Goal: Transaction & Acquisition: Purchase product/service

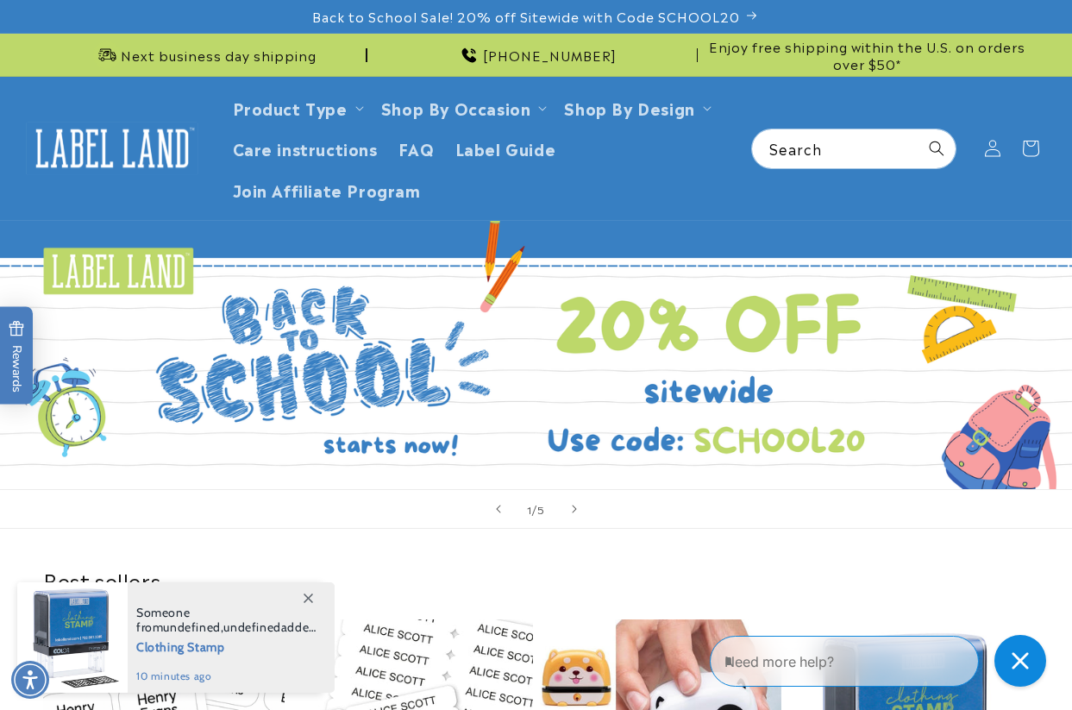
click at [311, 581] on icon at bounding box center [307, 597] width 9 height 9
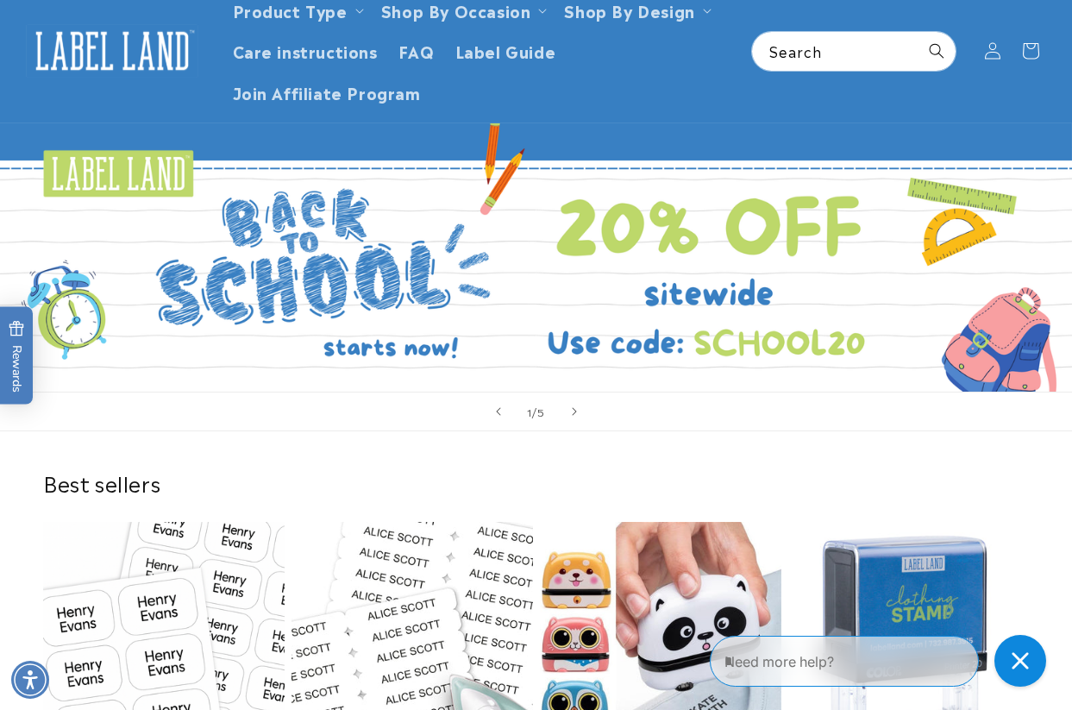
scroll to position [259, 0]
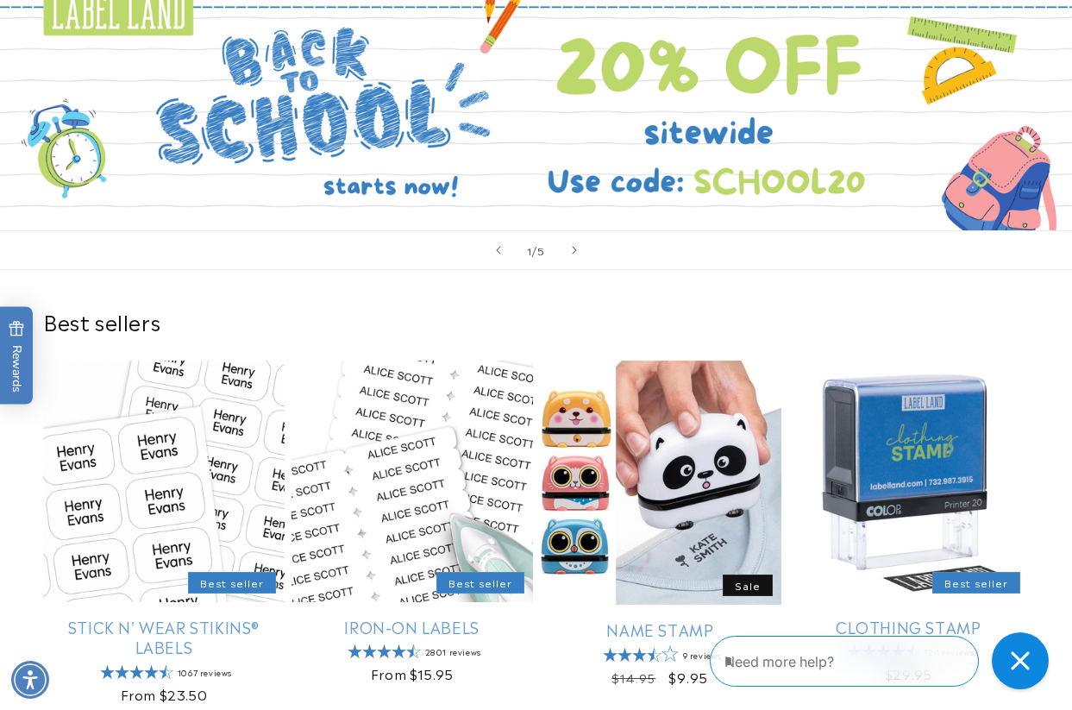
click at [1041, 581] on button "Close gorgias live chat" at bounding box center [1020, 660] width 57 height 57
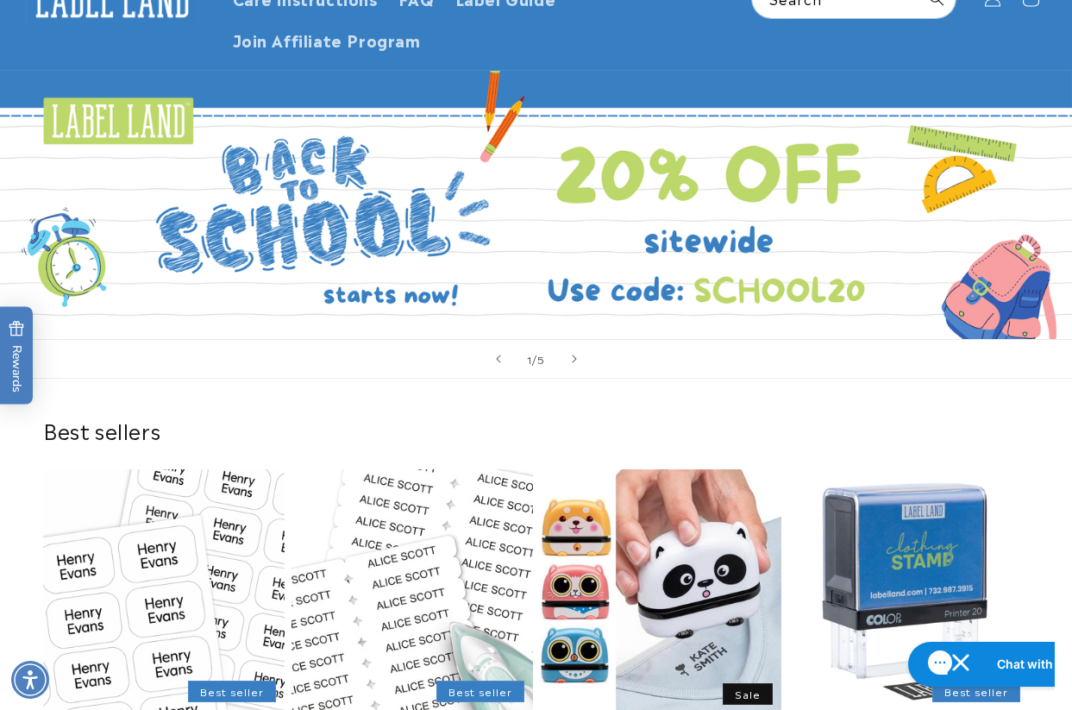
scroll to position [0, 0]
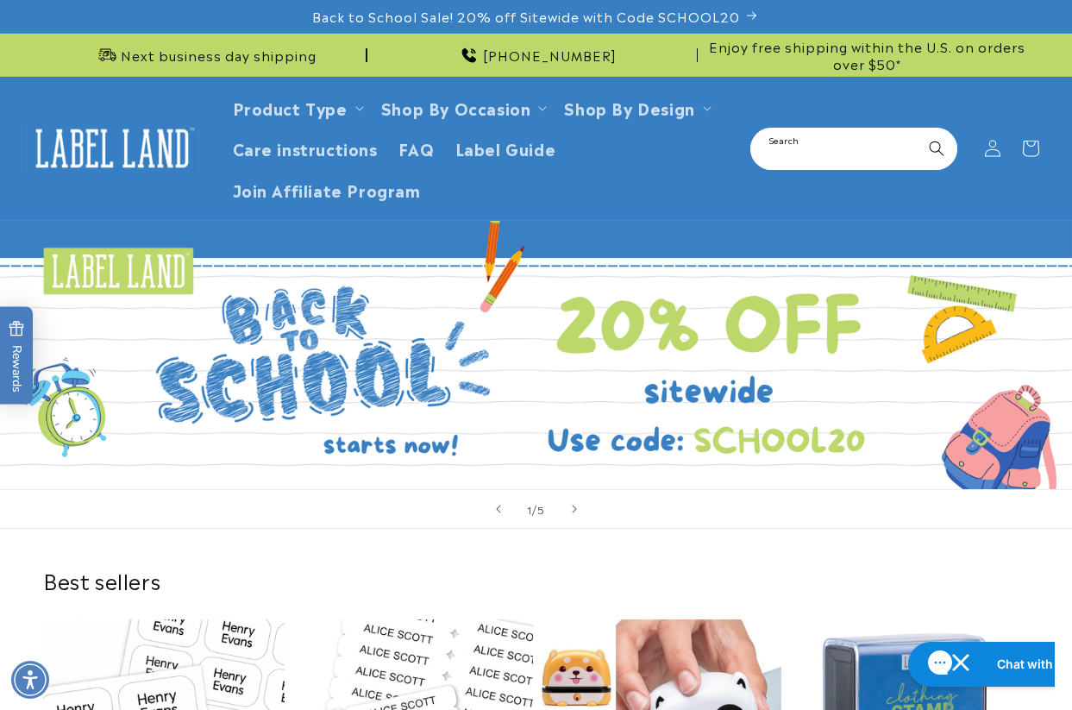
click at [817, 136] on input "Search" at bounding box center [853, 148] width 203 height 39
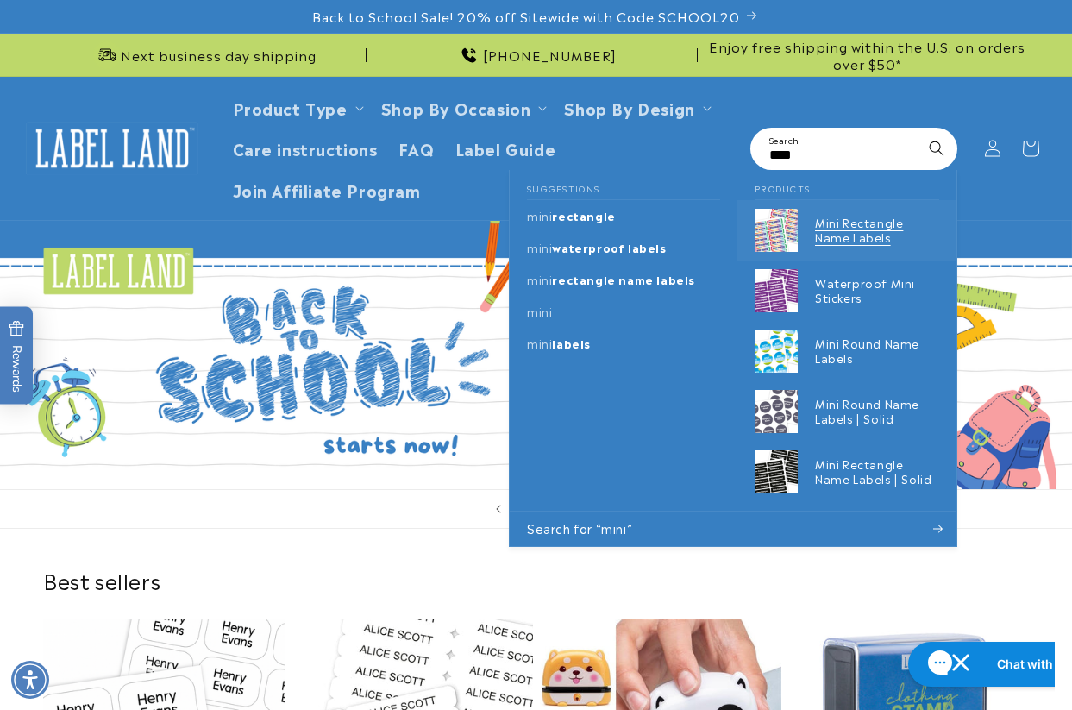
type input "****"
click at [834, 231] on p "Mini Rectangle Name Labels" at bounding box center [877, 230] width 124 height 29
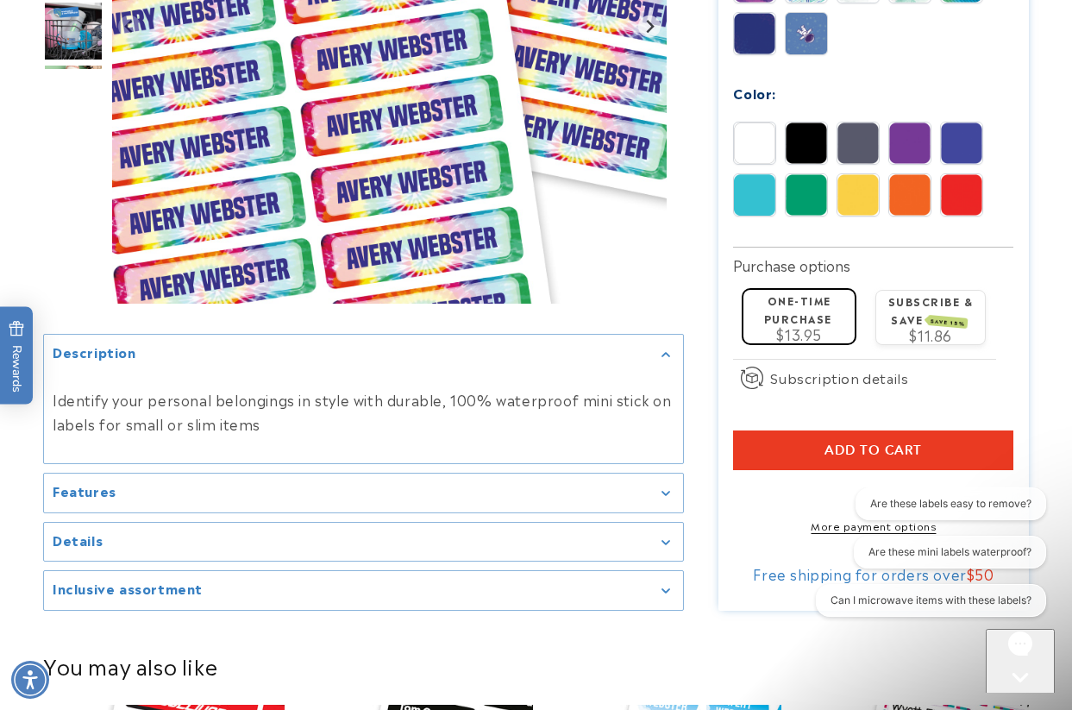
click at [330, 610] on summary "Inclusive assortment" at bounding box center [363, 591] width 639 height 39
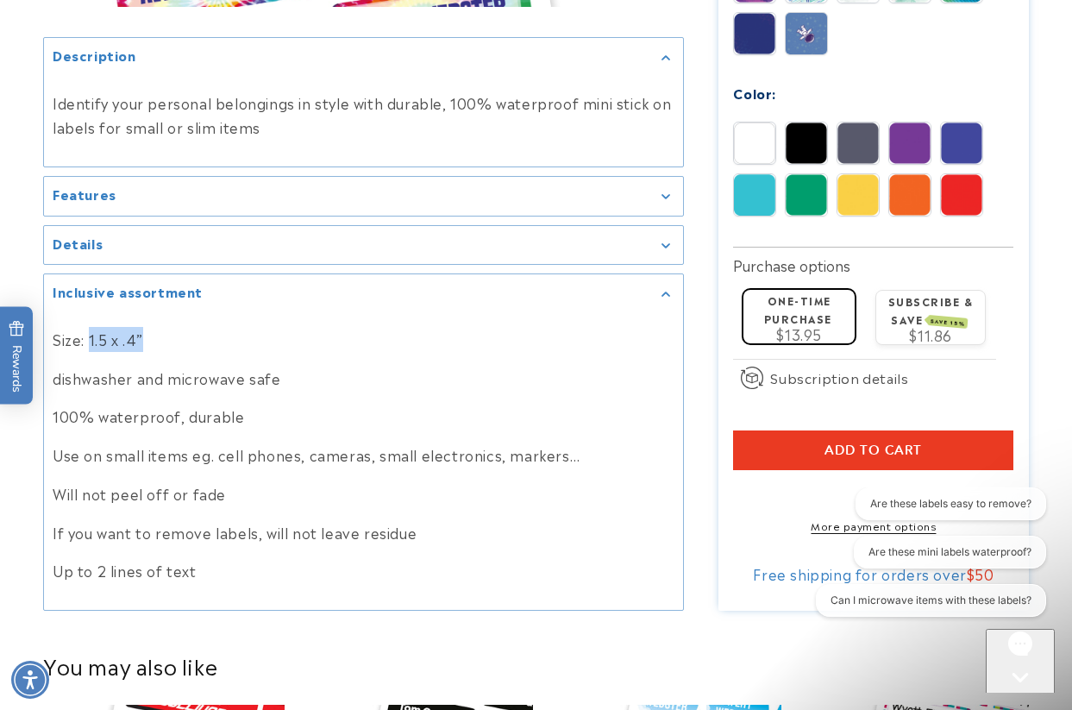
drag, startPoint x: 157, startPoint y: 360, endPoint x: 89, endPoint y: 359, distance: 68.1
click at [89, 351] on p "Size: 1.5 x .4”" at bounding box center [364, 338] width 622 height 25
drag, startPoint x: 89, startPoint y: 359, endPoint x: 126, endPoint y: 368, distance: 38.3
click at [126, 368] on div "Size: 1.5 x .4” dishwasher and microwave safe 100% waterproof, durable Use on s…" at bounding box center [364, 454] width 622 height 257
click at [141, 351] on p "Size: 1.5 x .4”" at bounding box center [364, 338] width 622 height 25
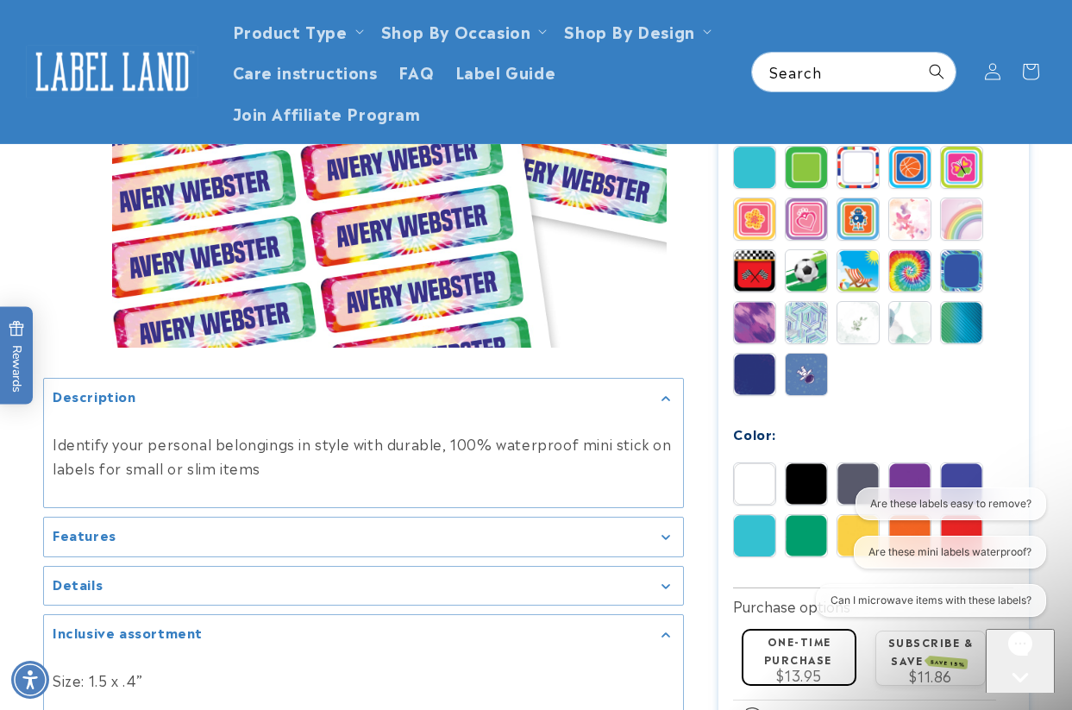
scroll to position [776, 0]
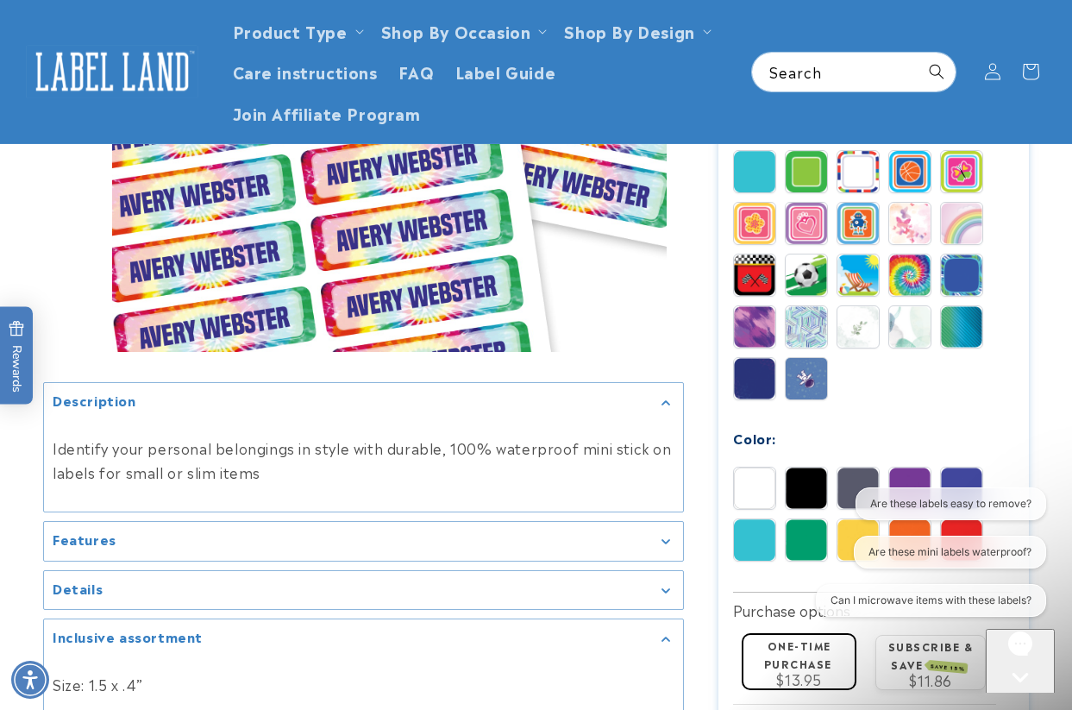
click at [1034, 698] on div "Gorgias live chat" at bounding box center [1019, 709] width 55 height 22
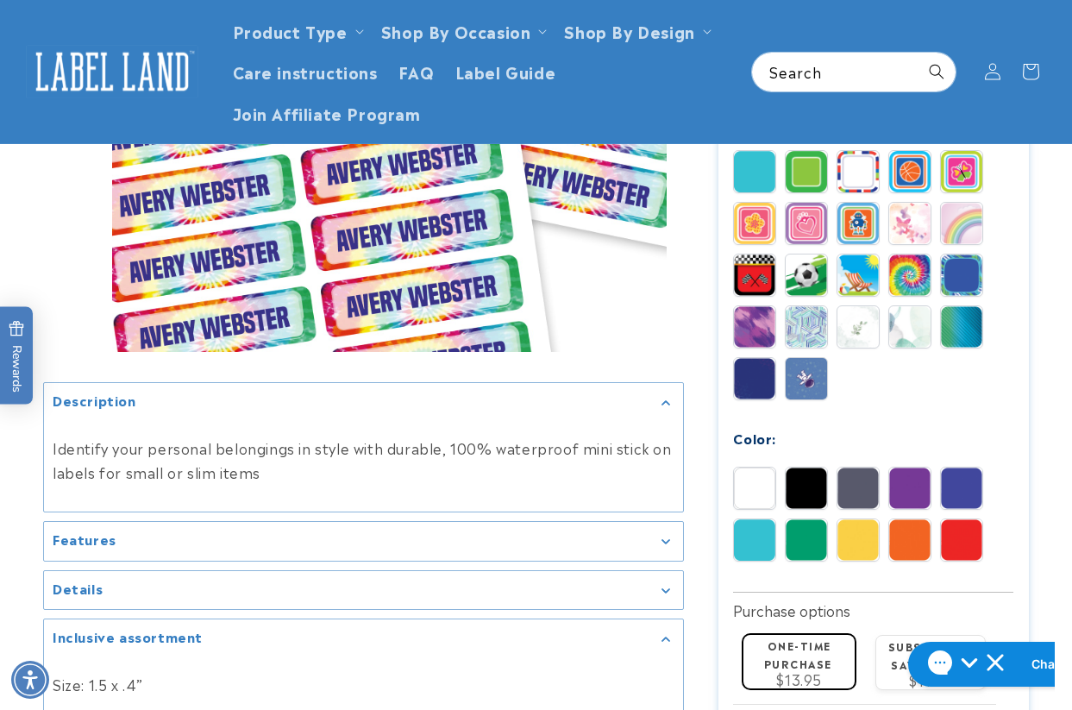
click at [1051, 563] on div at bounding box center [536, 216] width 1072 height 1480
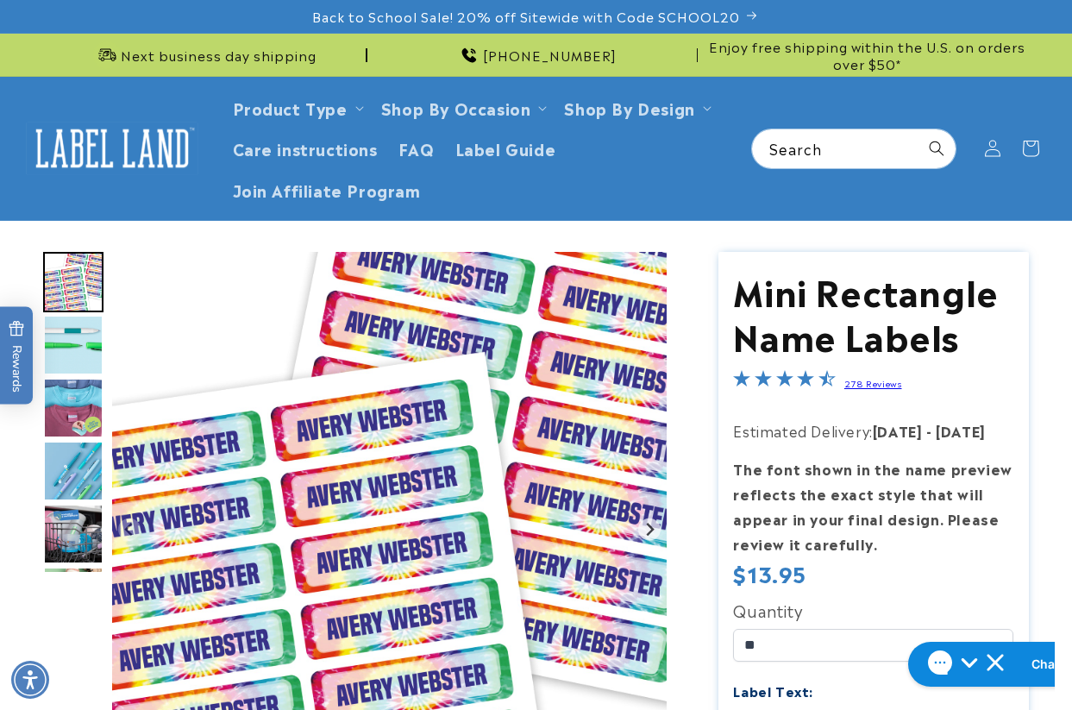
scroll to position [259, 0]
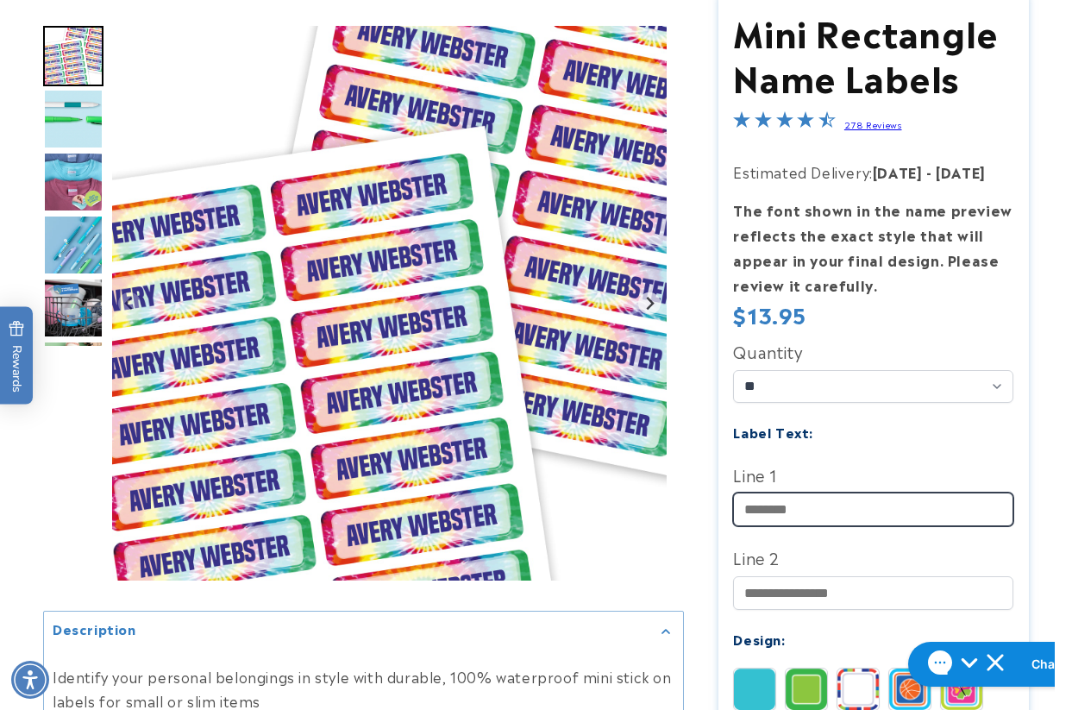
click at [785, 500] on input "Line 1" at bounding box center [873, 509] width 280 height 34
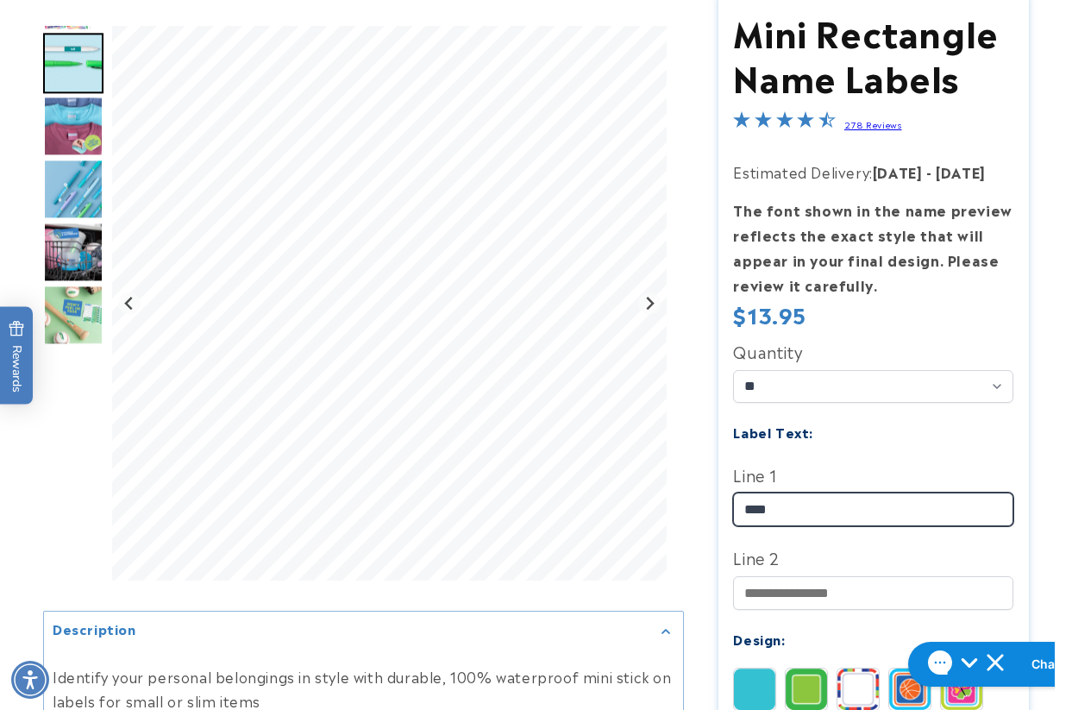
type input "****"
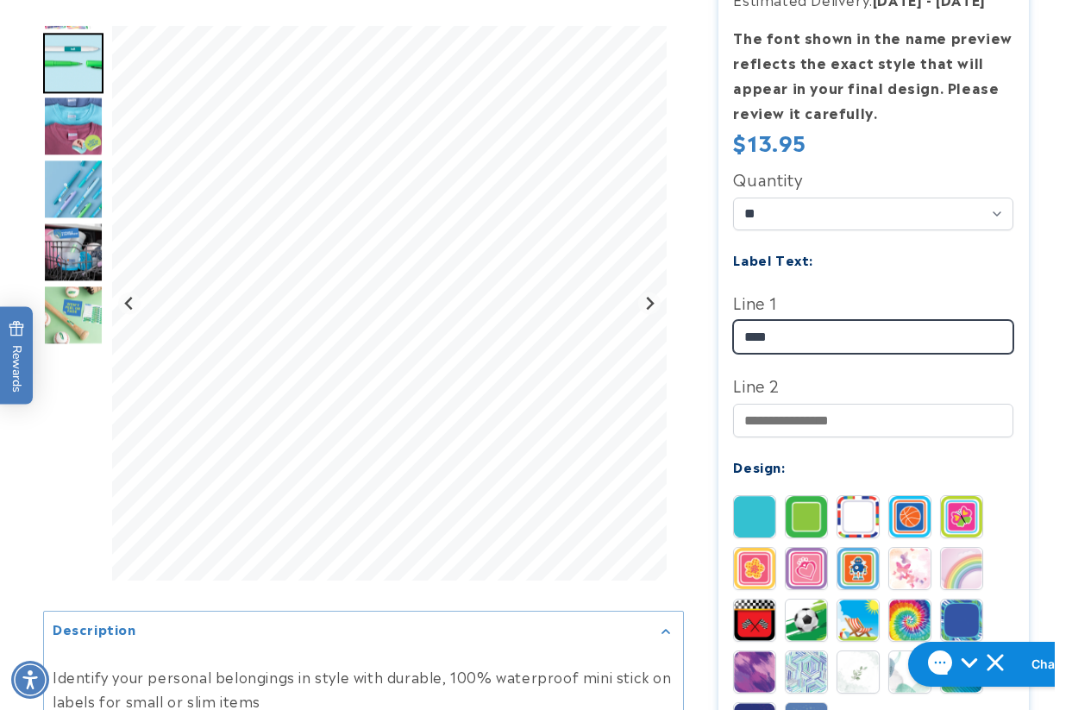
drag, startPoint x: 782, startPoint y: 332, endPoint x: 728, endPoint y: 337, distance: 54.6
click at [728, 337] on section "Mini Rectangle Name Labels Mini Rectangle Name Labels 278 Reviews Estimated Del…" at bounding box center [873, 561] width 310 height 1480
click at [1053, 259] on div at bounding box center [536, 561] width 1072 height 1480
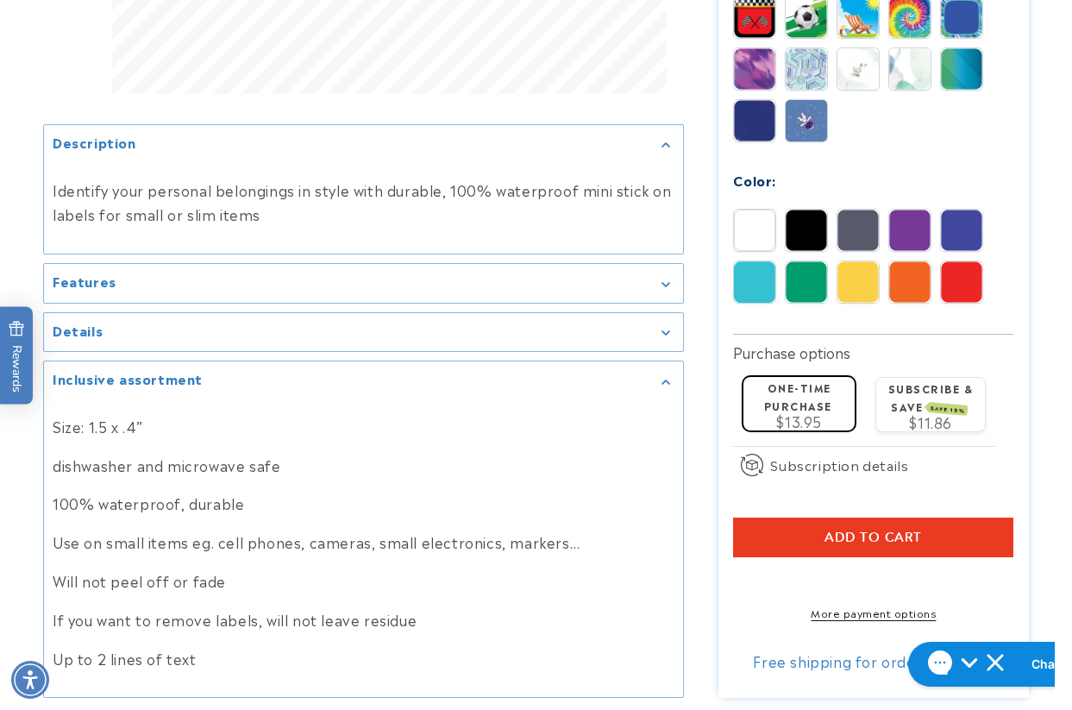
scroll to position [1035, 0]
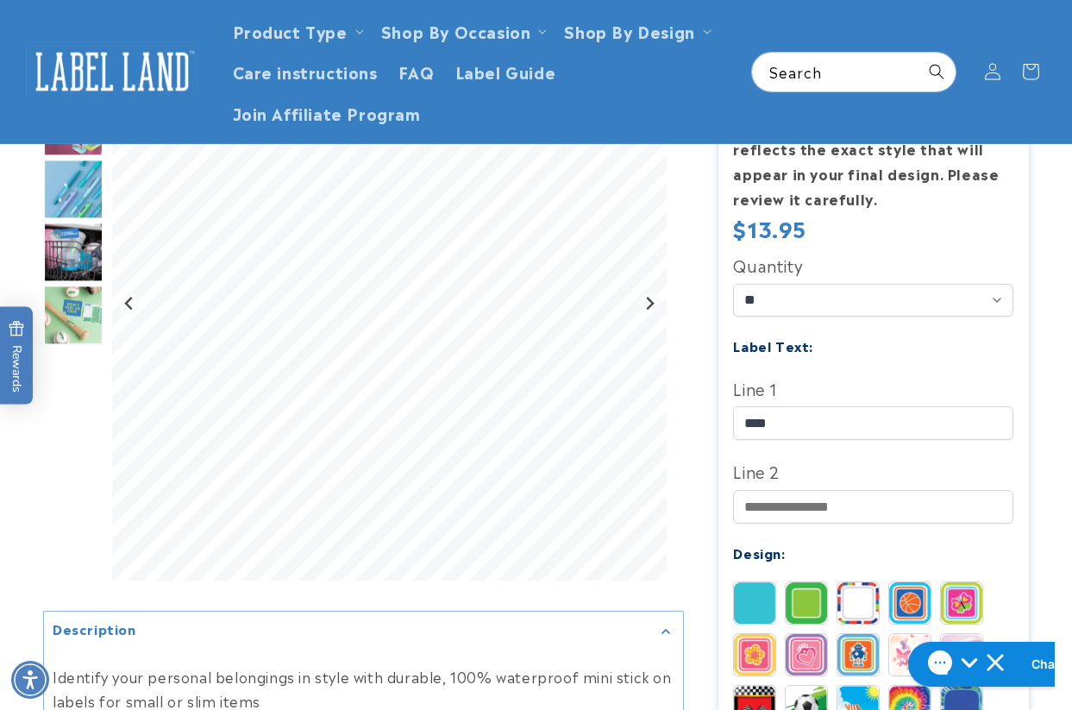
scroll to position [0, 0]
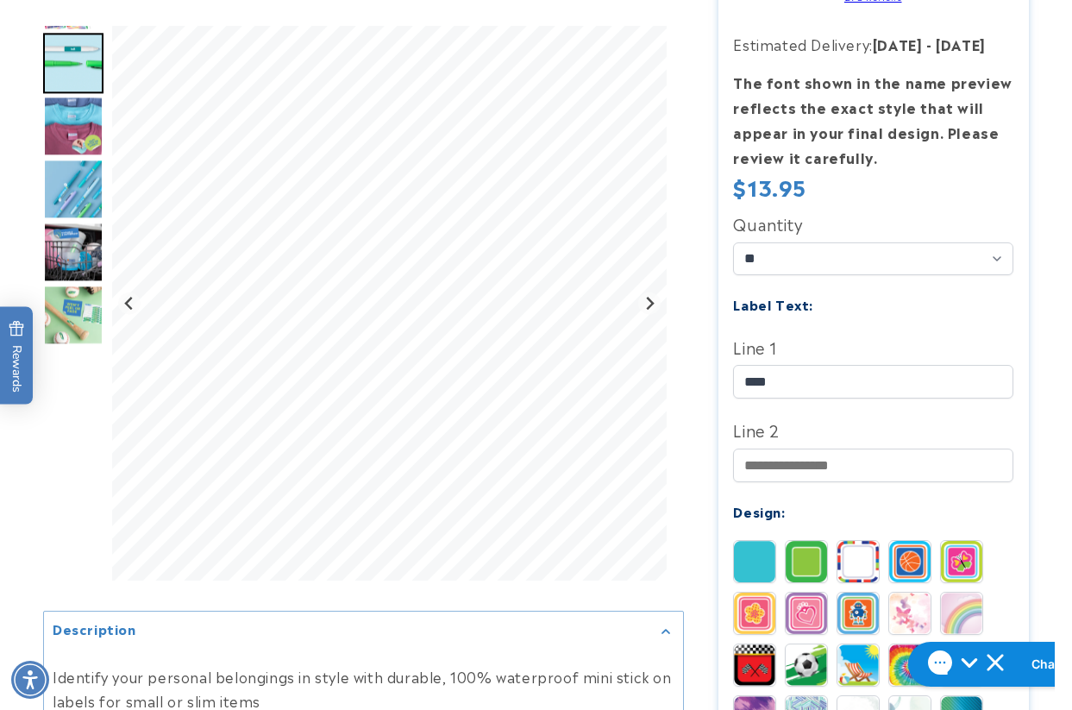
scroll to position [517, 0]
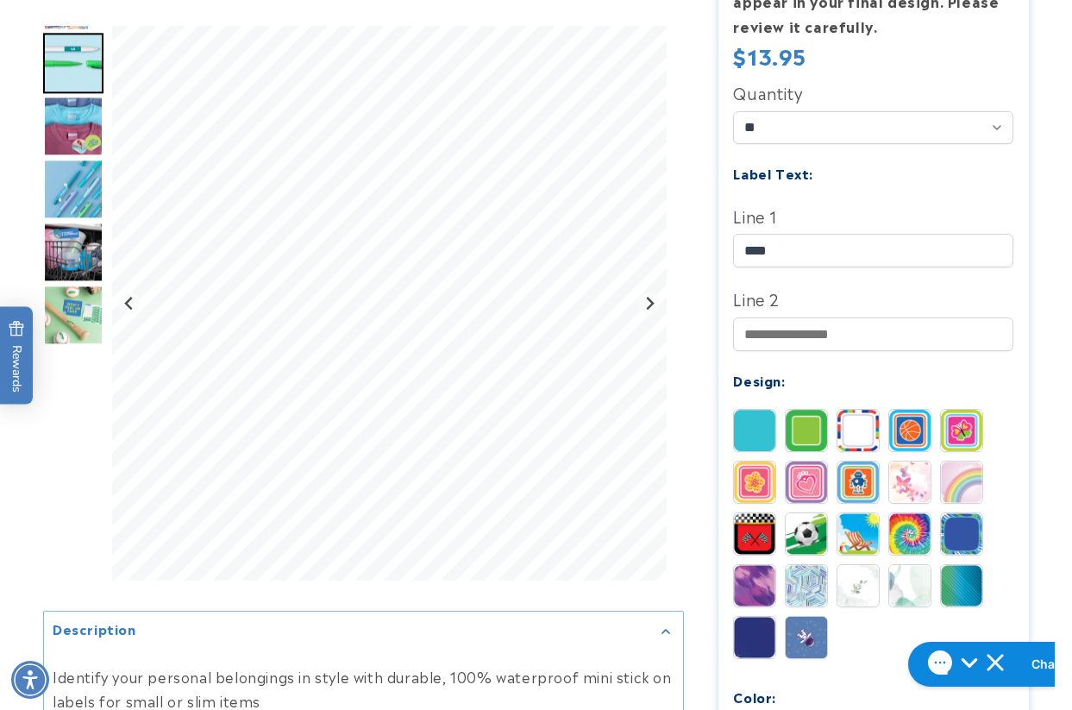
click at [1048, 304] on div at bounding box center [536, 474] width 1072 height 1480
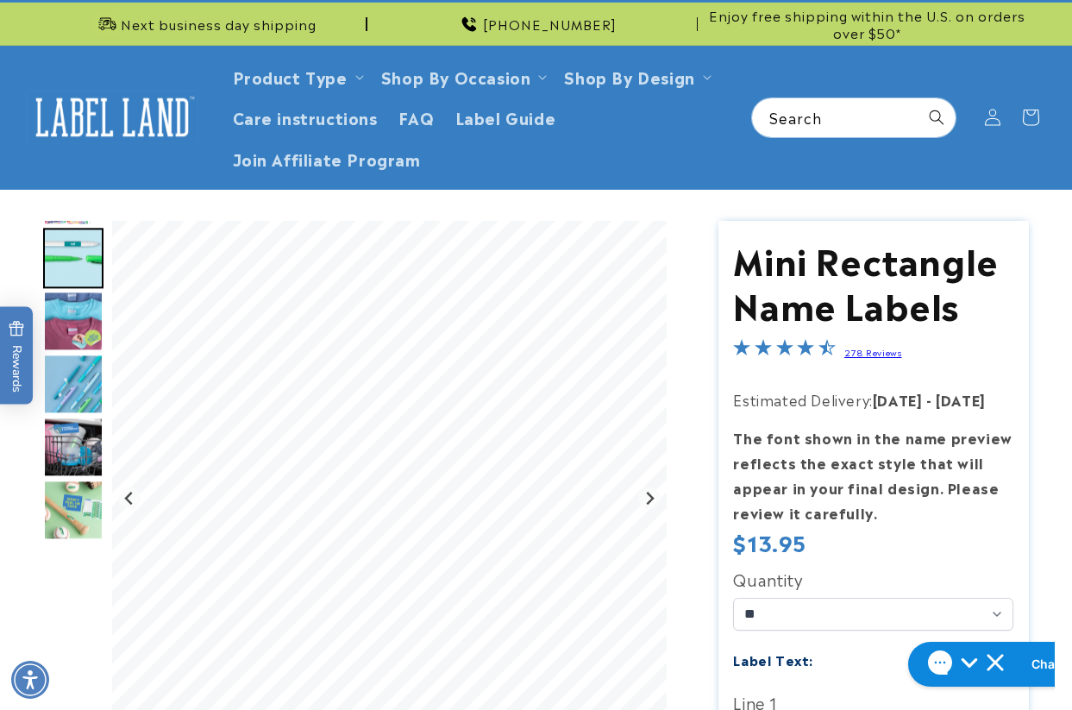
scroll to position [0, 0]
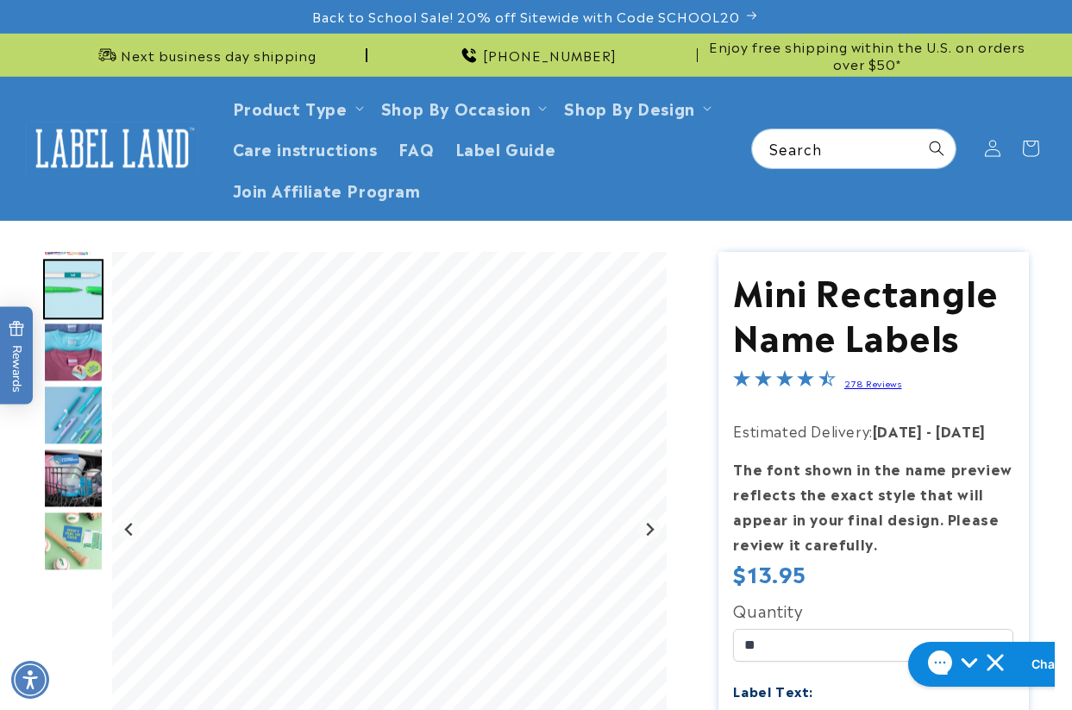
click at [48, 601] on div "Gallery Viewer" at bounding box center [73, 533] width 60 height 563
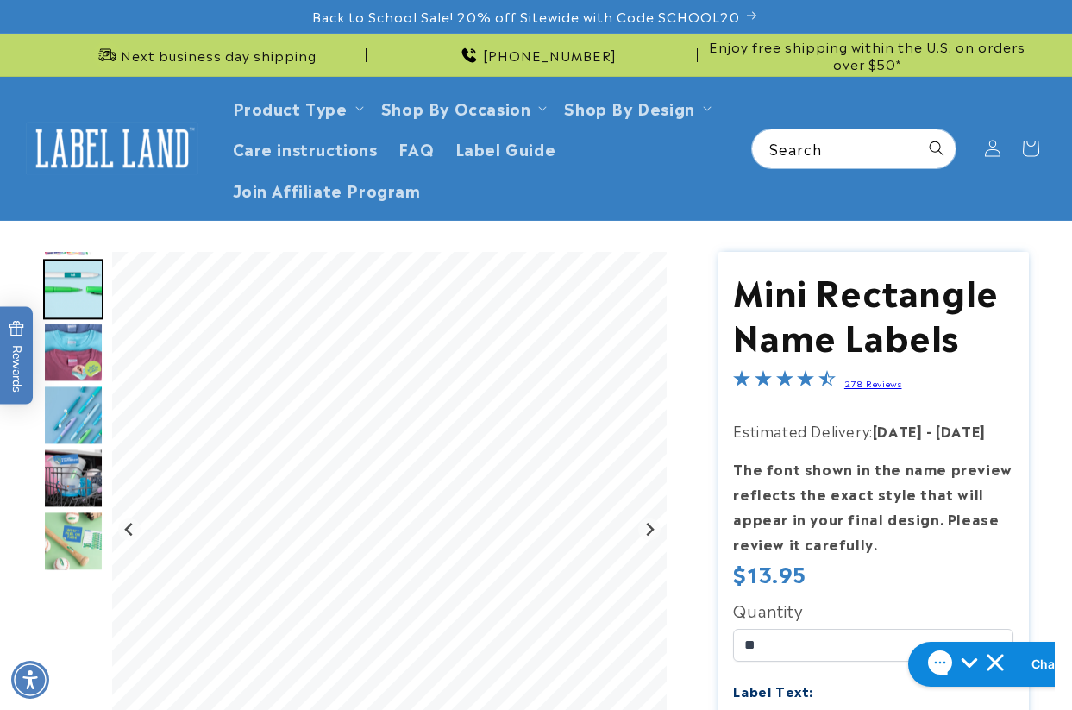
click at [65, 606] on div "Gallery Viewer" at bounding box center [73, 533] width 60 height 563
click at [69, 604] on div "Gallery Viewer" at bounding box center [73, 533] width 60 height 563
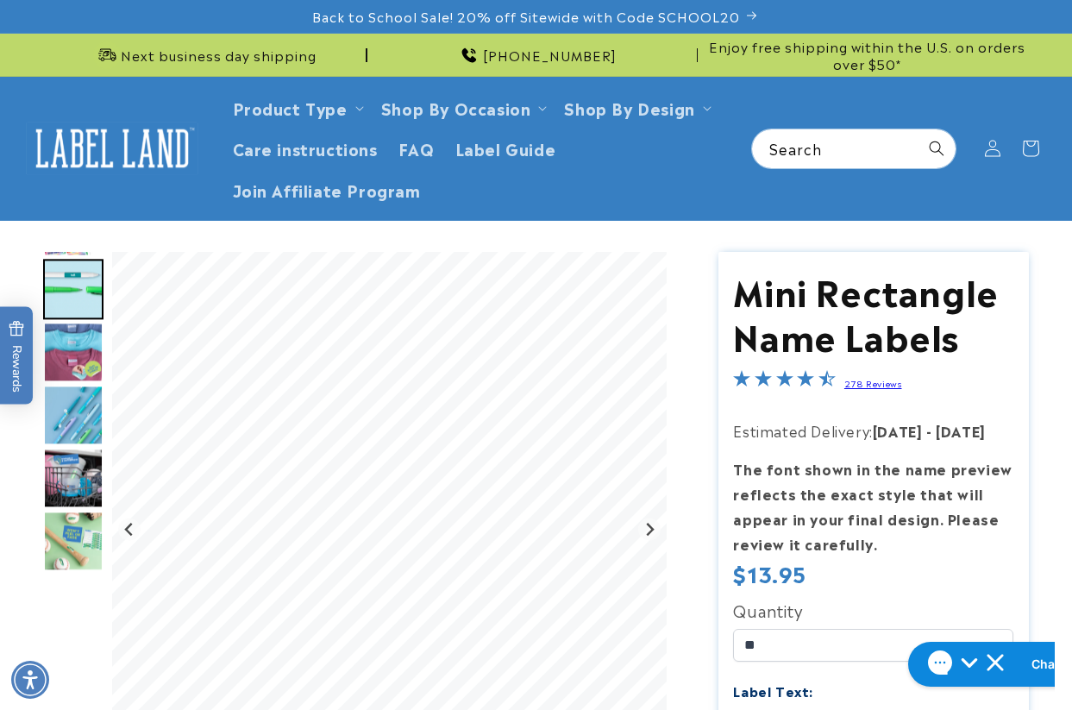
click at [59, 616] on div "Gallery Viewer" at bounding box center [73, 533] width 60 height 563
drag, startPoint x: 1036, startPoint y: 414, endPoint x: 1020, endPoint y: 409, distance: 17.2
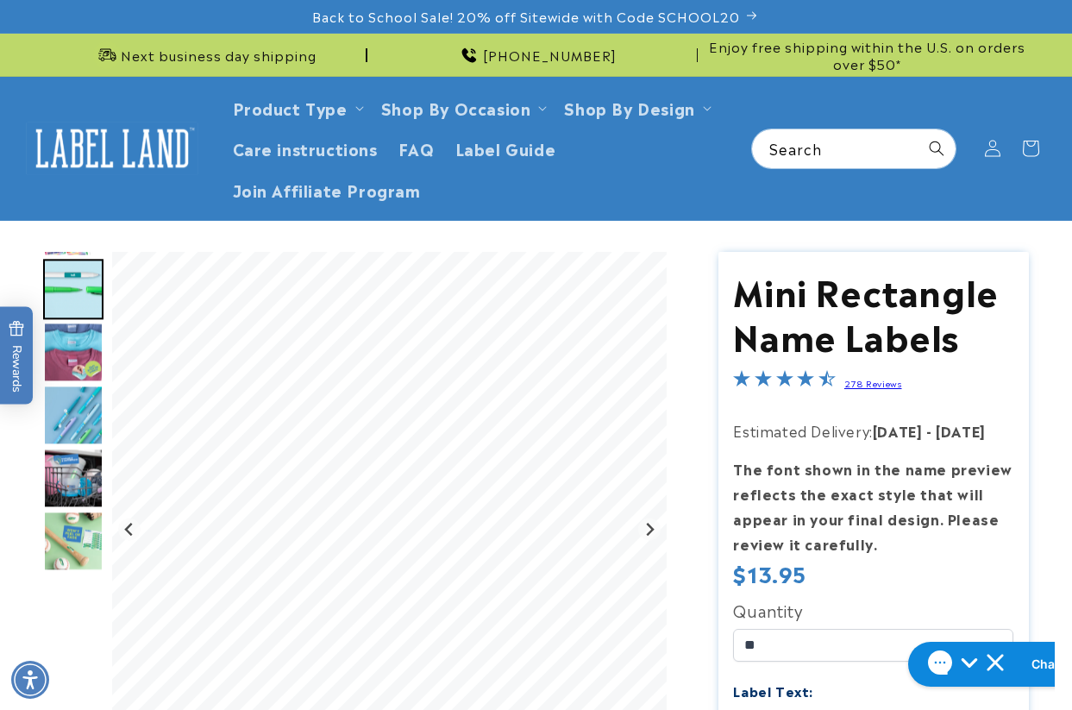
click at [106, 152] on img at bounding box center [112, 148] width 172 height 53
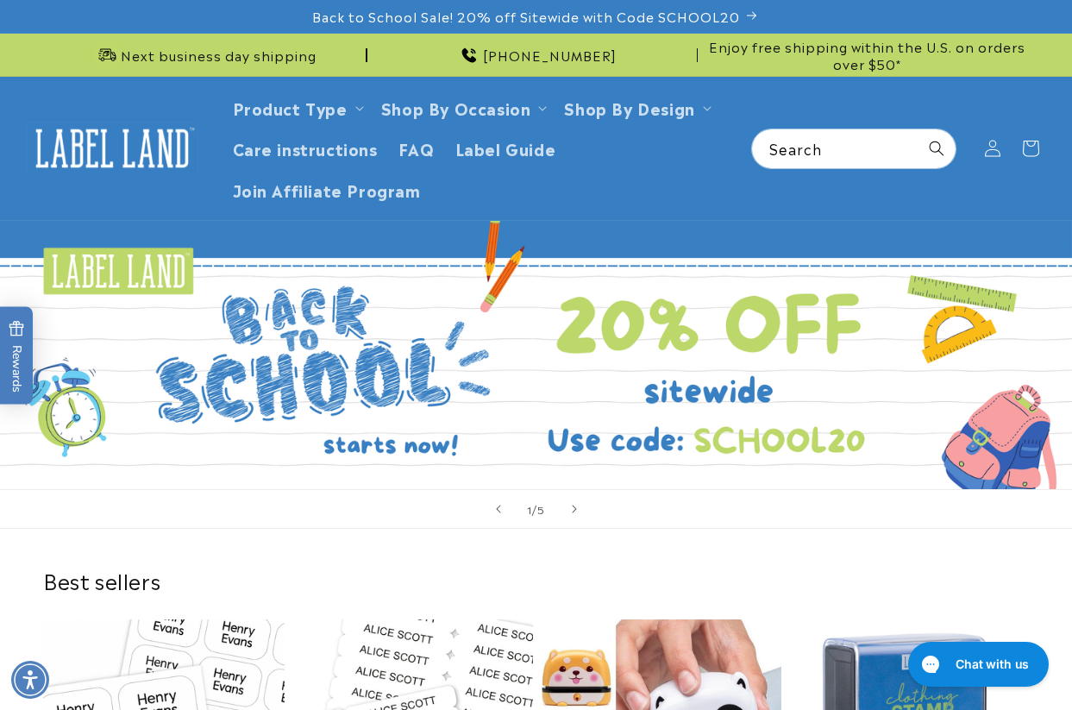
scroll to position [345, 0]
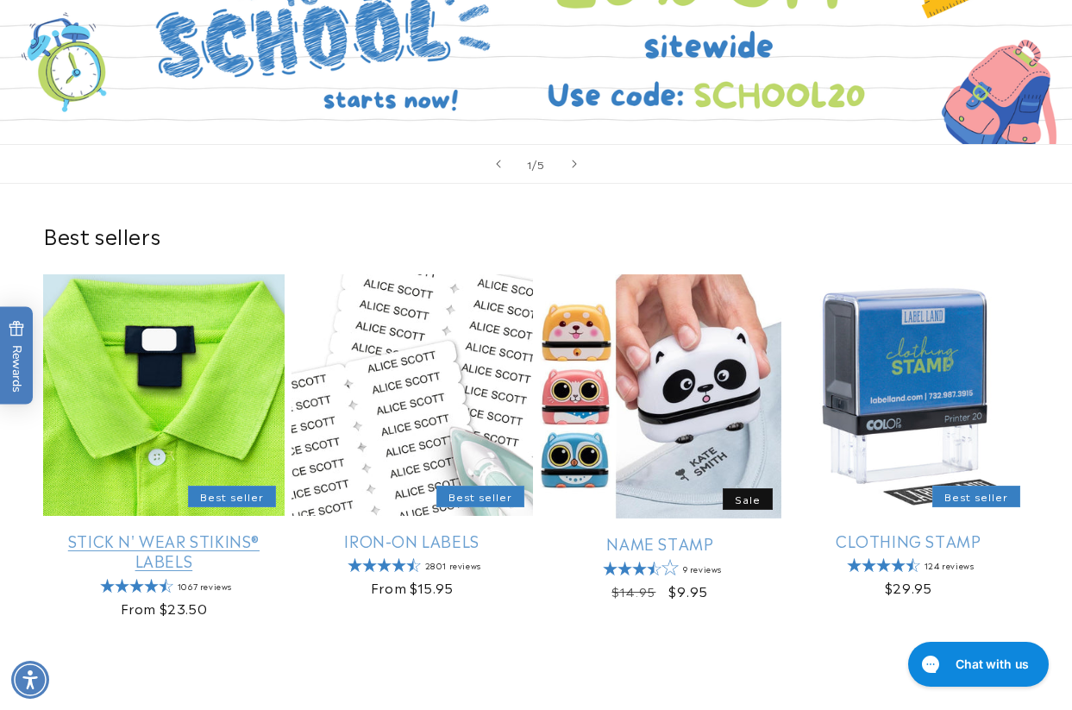
click at [123, 530] on link "Stick N' Wear Stikins® Labels" at bounding box center [163, 550] width 241 height 41
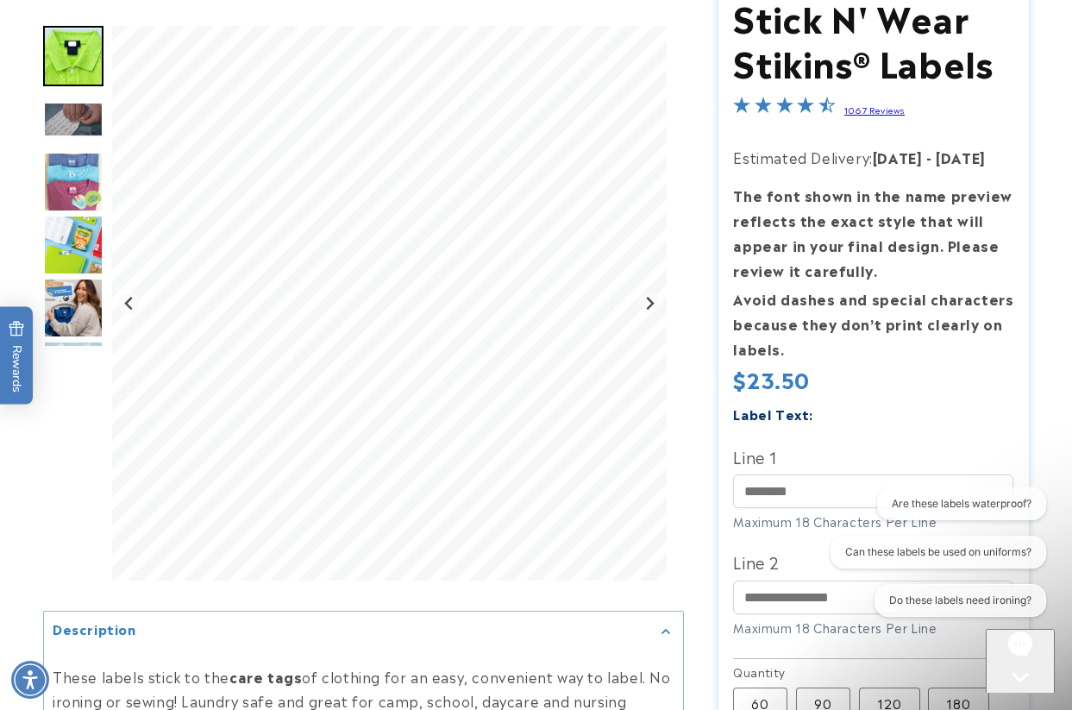
scroll to position [431, 0]
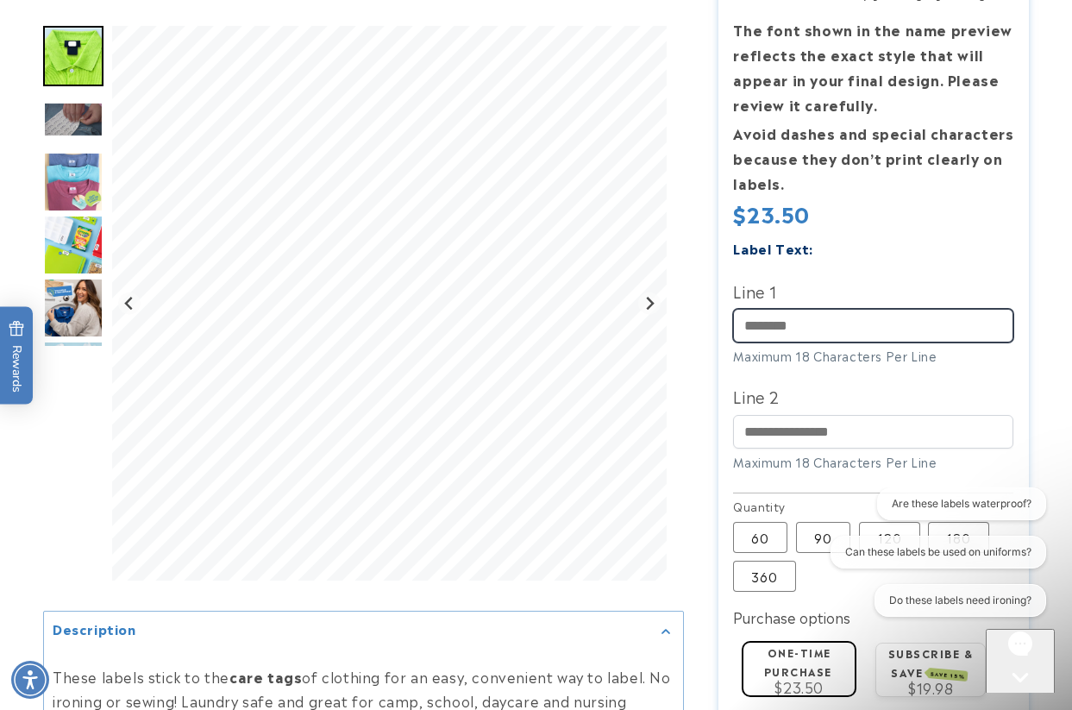
click at [798, 322] on input "Line 1" at bounding box center [873, 326] width 280 height 34
paste input "******"
type input "******"
drag, startPoint x: 1055, startPoint y: 346, endPoint x: 857, endPoint y: 375, distance: 200.5
click at [1055, 346] on div at bounding box center [536, 387] width 1072 height 1149
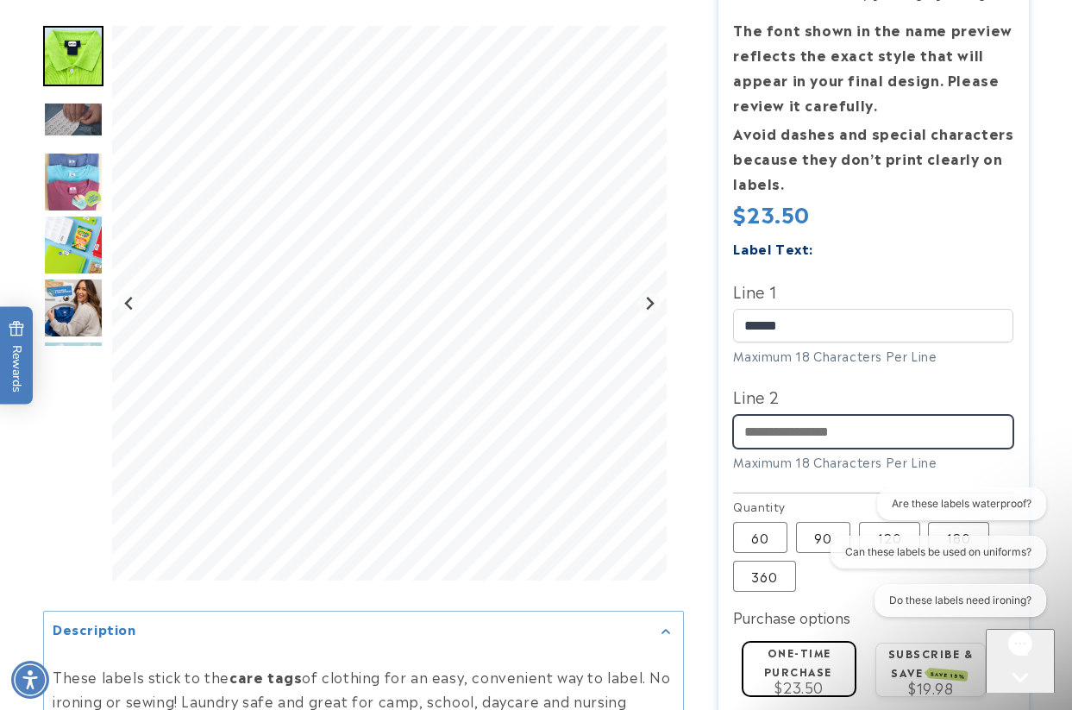
click at [810, 431] on input "Line 2" at bounding box center [873, 432] width 280 height 34
paste input "**********"
type input "**********"
click at [1019, 698] on icon "Gorgias live chat" at bounding box center [1019, 706] width 17 height 17
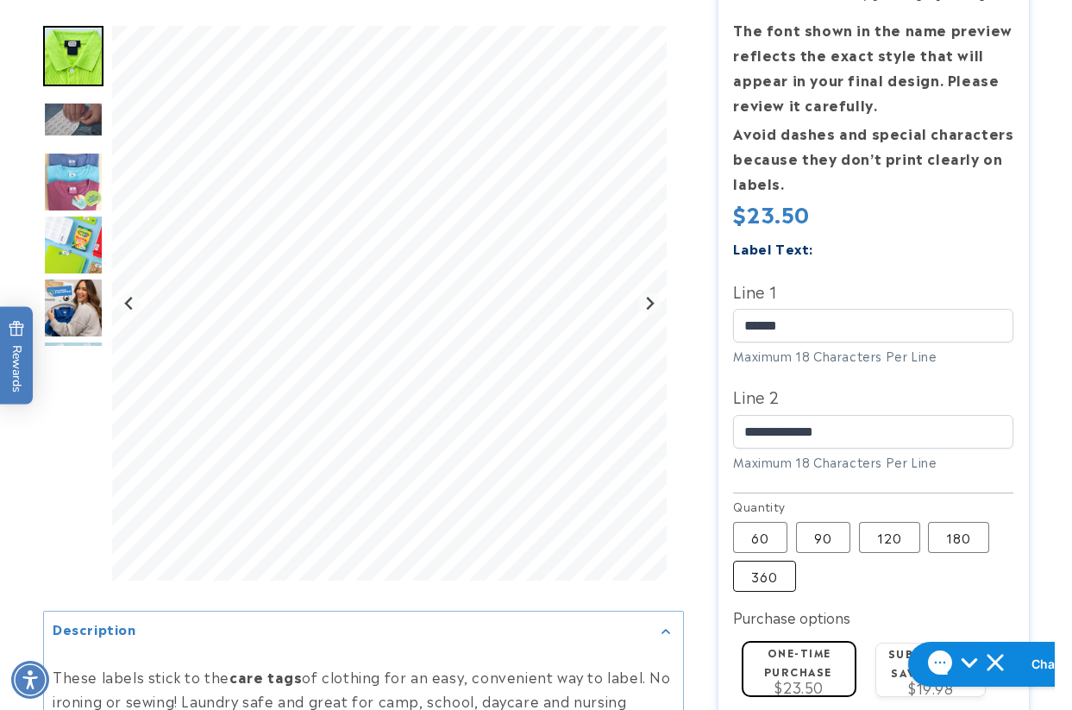
click at [776, 588] on label "360 Variant sold out or unavailable" at bounding box center [764, 575] width 63 height 31
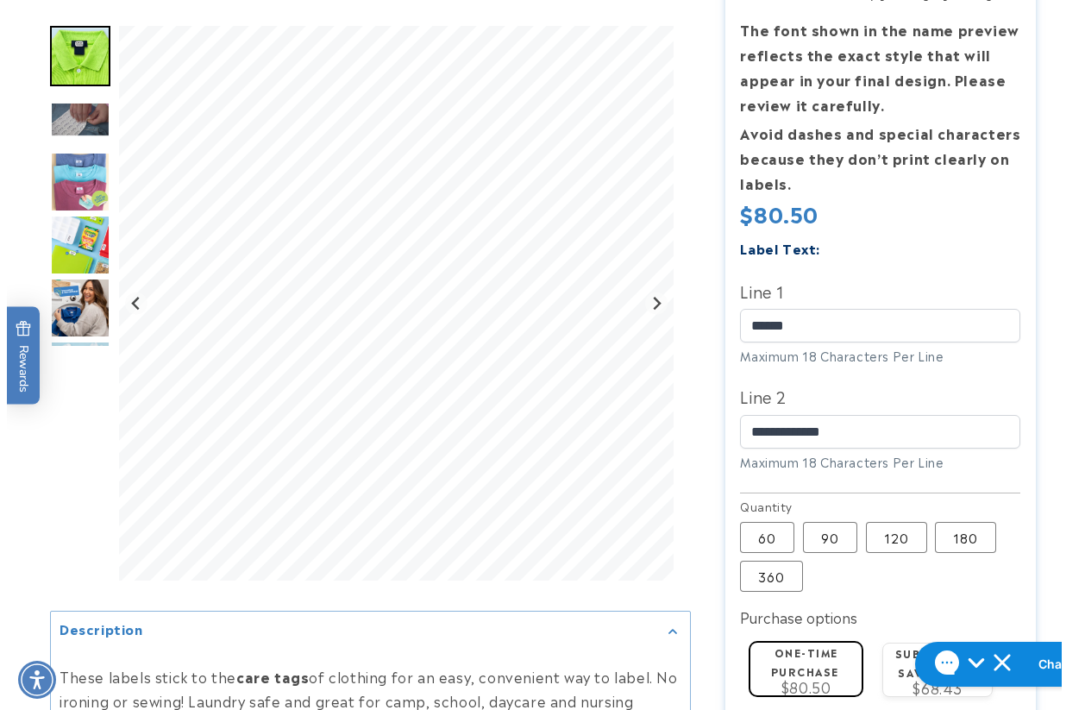
scroll to position [862, 0]
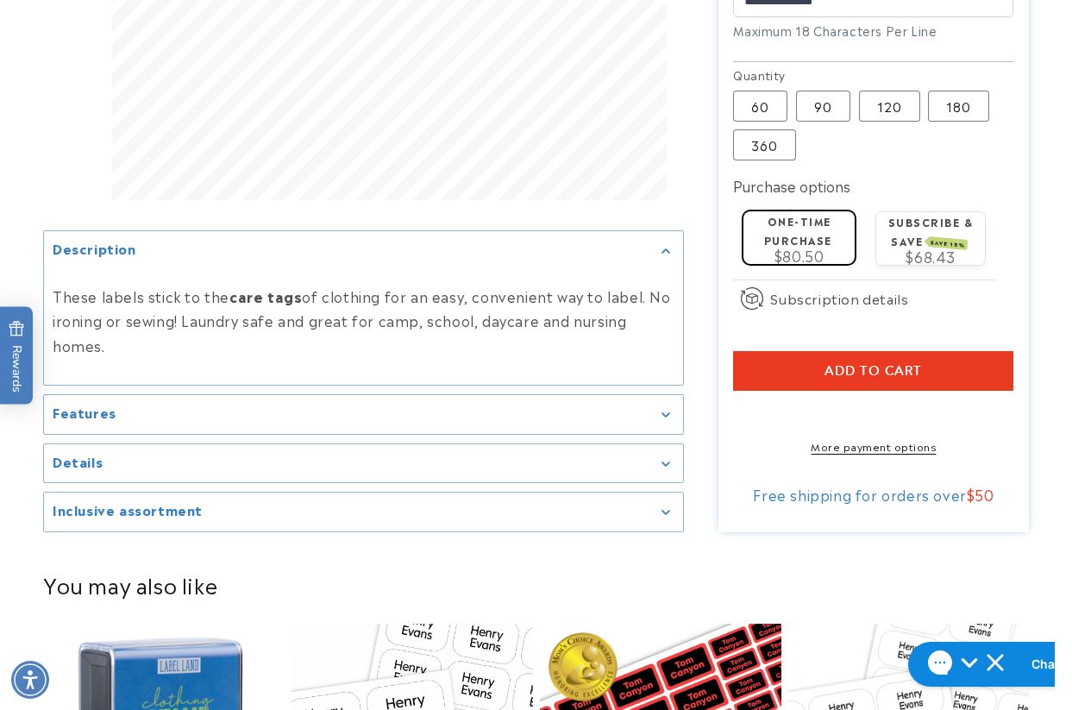
click at [780, 374] on button "Add to cart" at bounding box center [873, 371] width 280 height 40
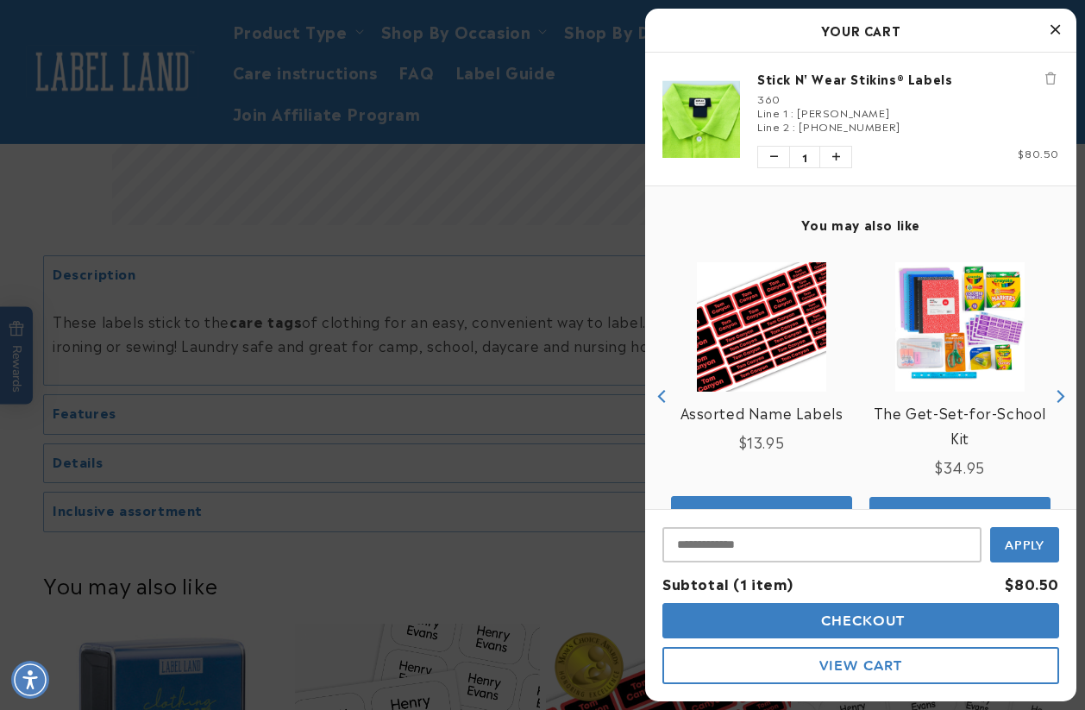
click at [1066, 580] on div "Discount Code Apply Subtotal (1 item) $80.50 Checkout View Cart" at bounding box center [860, 605] width 431 height 192
click at [854, 560] on input "Input Discount" at bounding box center [821, 544] width 319 height 35
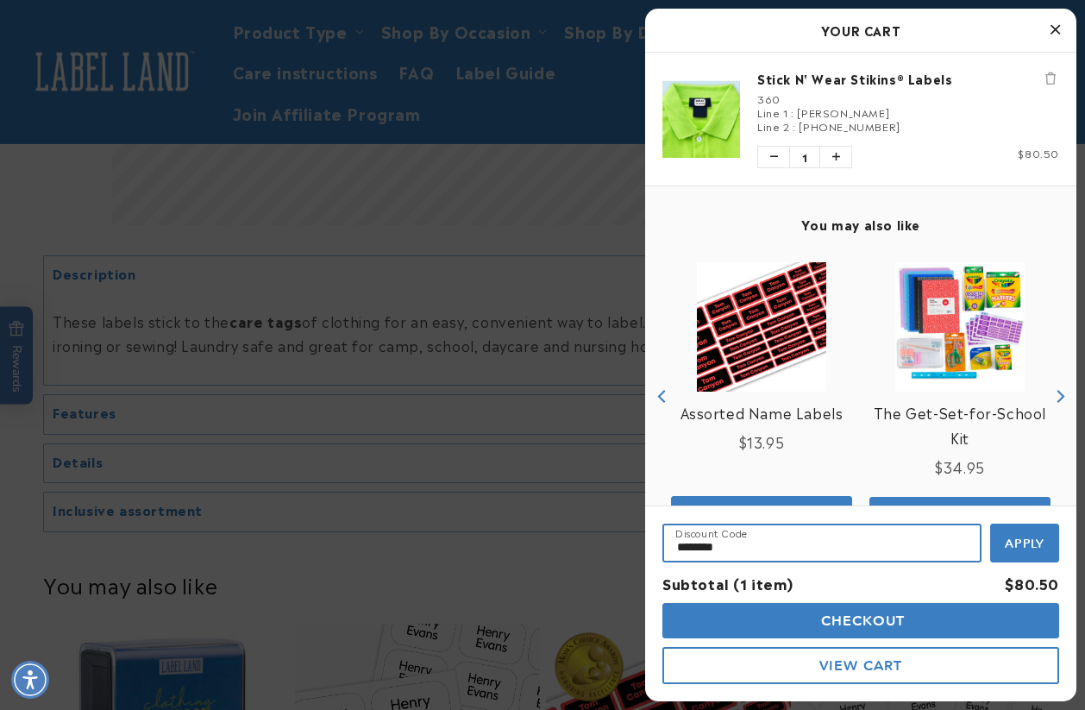
type input "********"
click at [990, 523] on button "Apply" at bounding box center [1024, 542] width 69 height 39
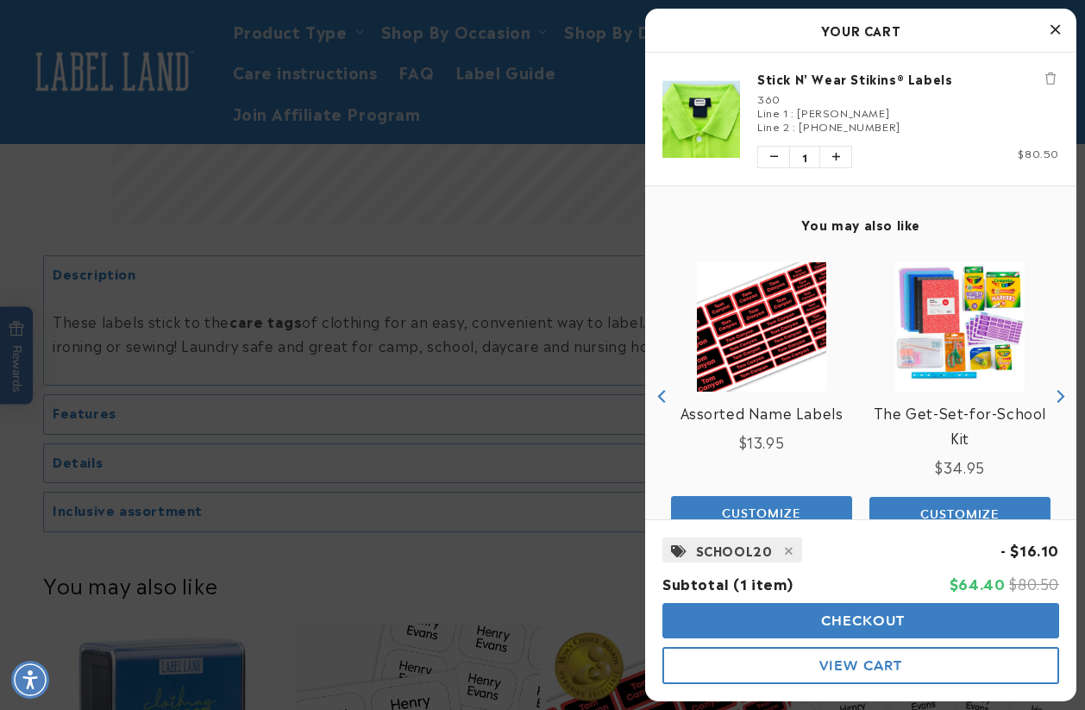
click at [810, 618] on button "Checkout" at bounding box center [860, 620] width 397 height 35
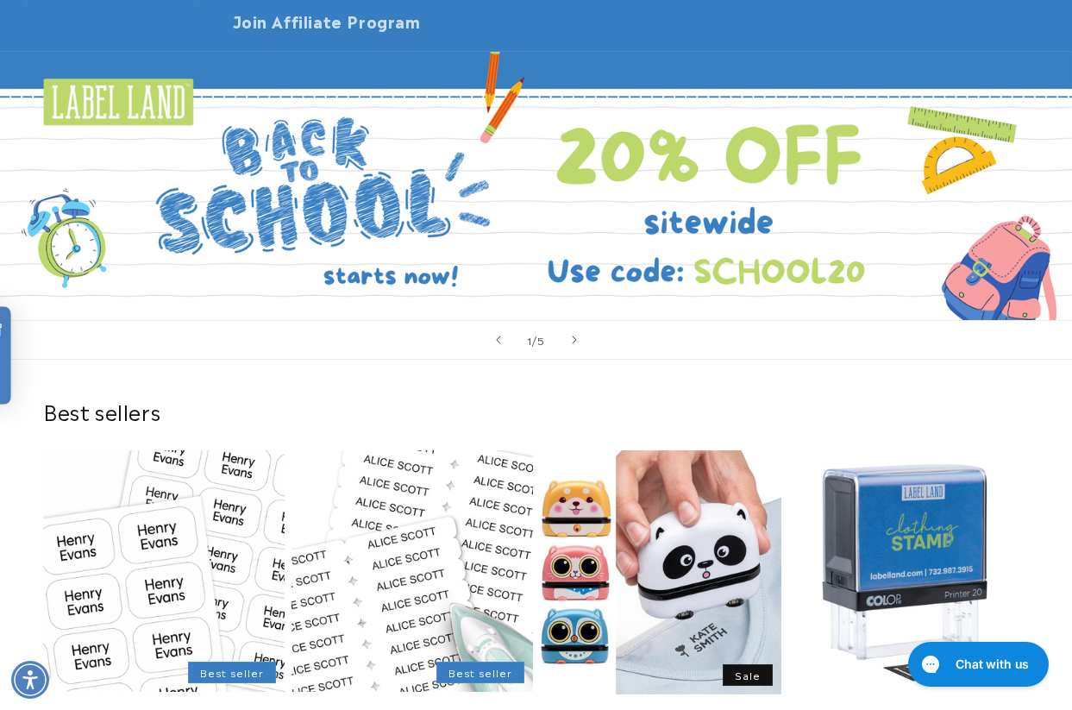
scroll to position [345, 0]
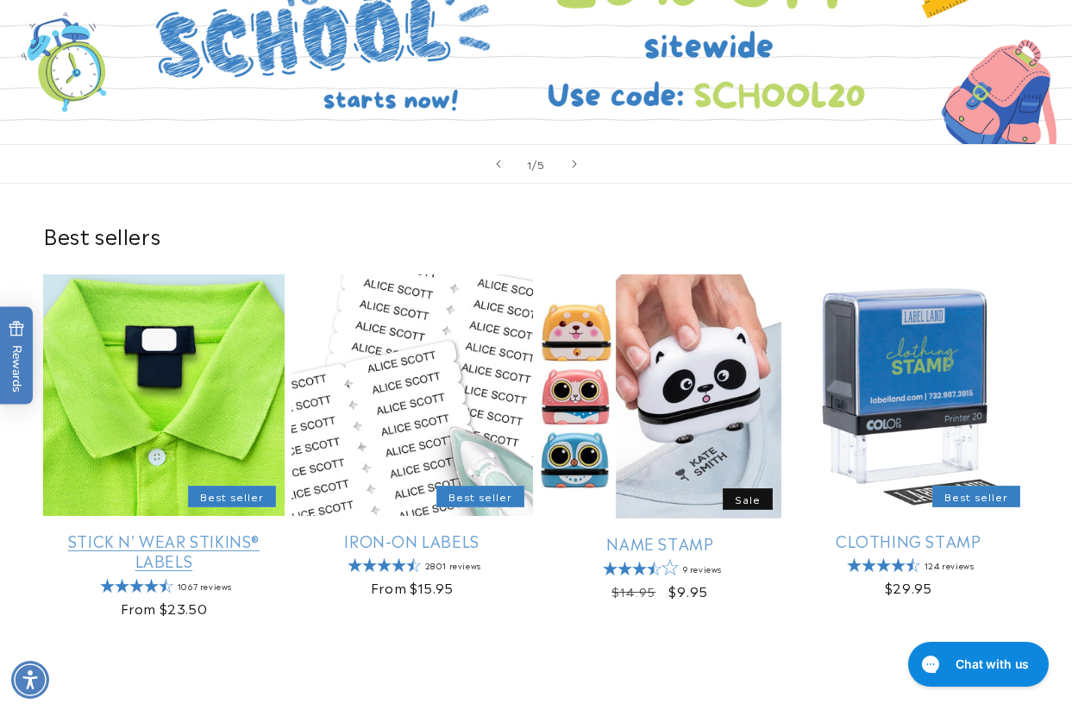
click at [141, 530] on link "Stick N' Wear Stikins® Labels" at bounding box center [163, 550] width 241 height 41
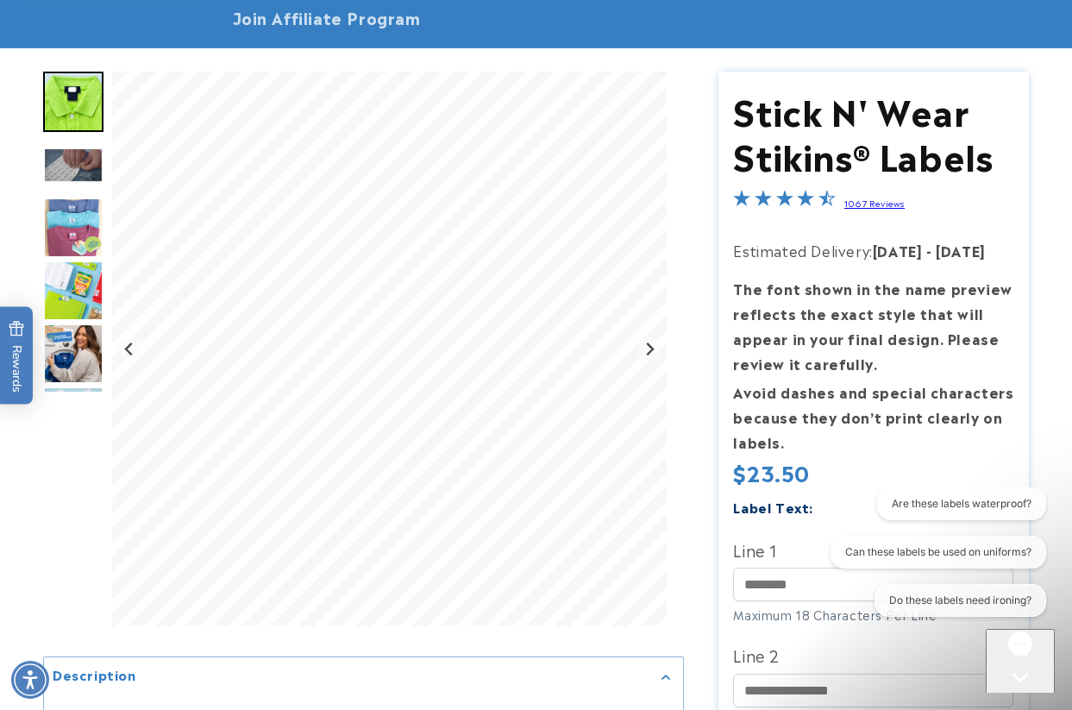
click at [1044, 249] on div at bounding box center [536, 646] width 1072 height 1149
click at [1042, 359] on div at bounding box center [536, 646] width 1072 height 1149
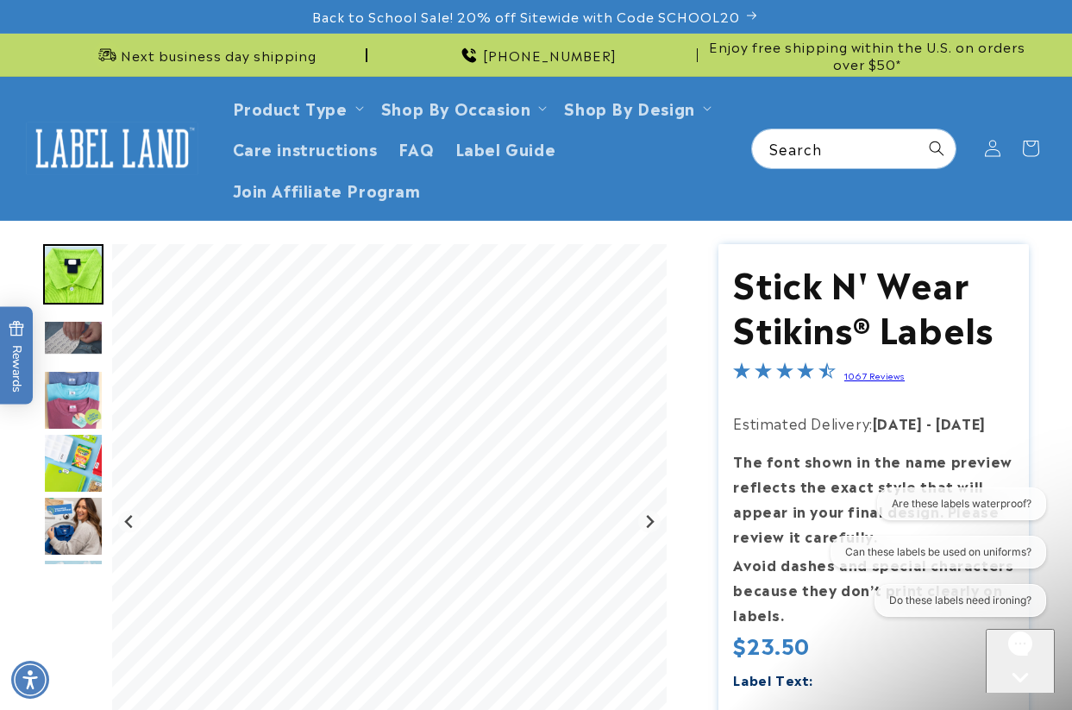
click at [1017, 698] on icon "Gorgias live chat" at bounding box center [1019, 706] width 17 height 17
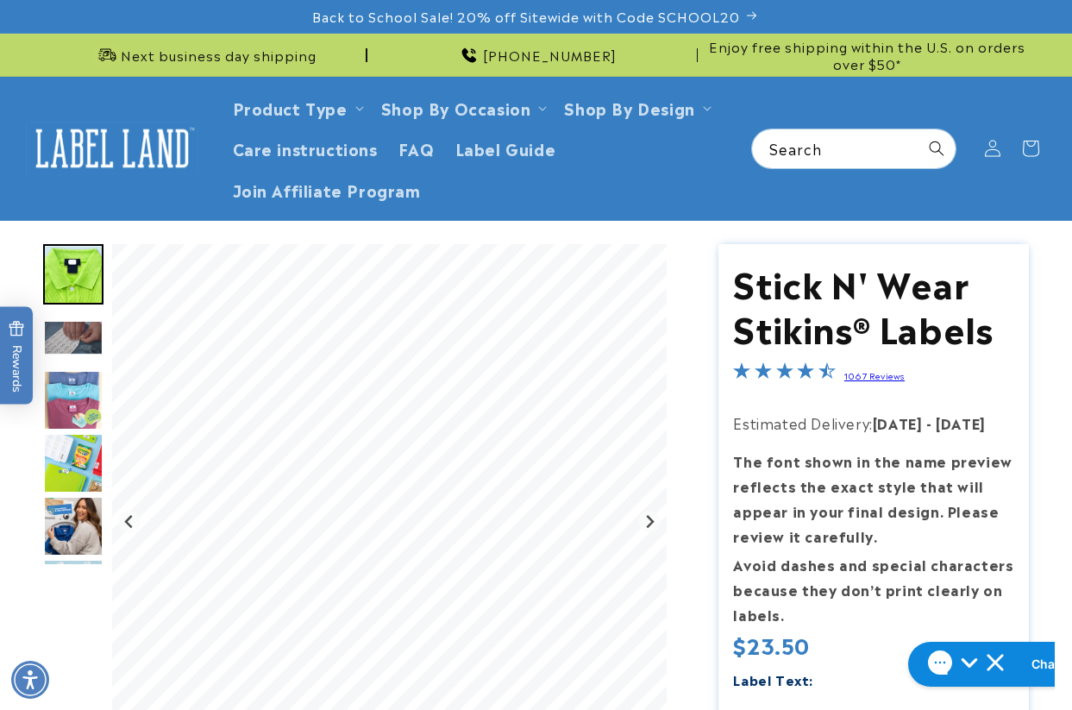
click at [55, 606] on div "Gallery Viewer" at bounding box center [73, 525] width 60 height 563
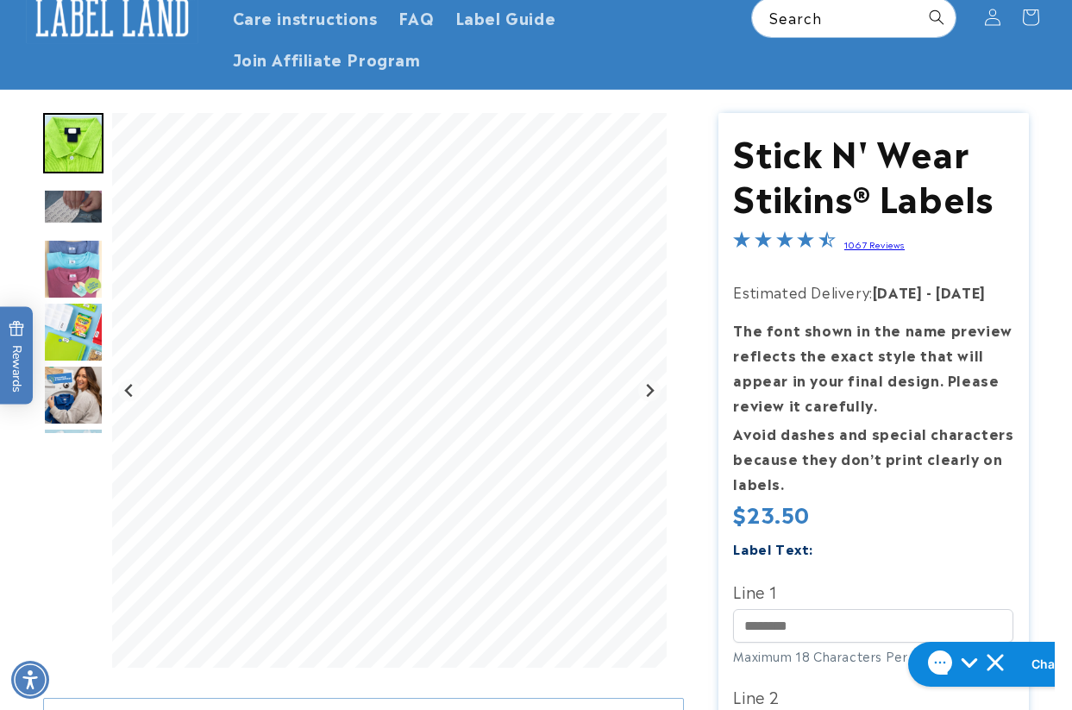
scroll to position [259, 0]
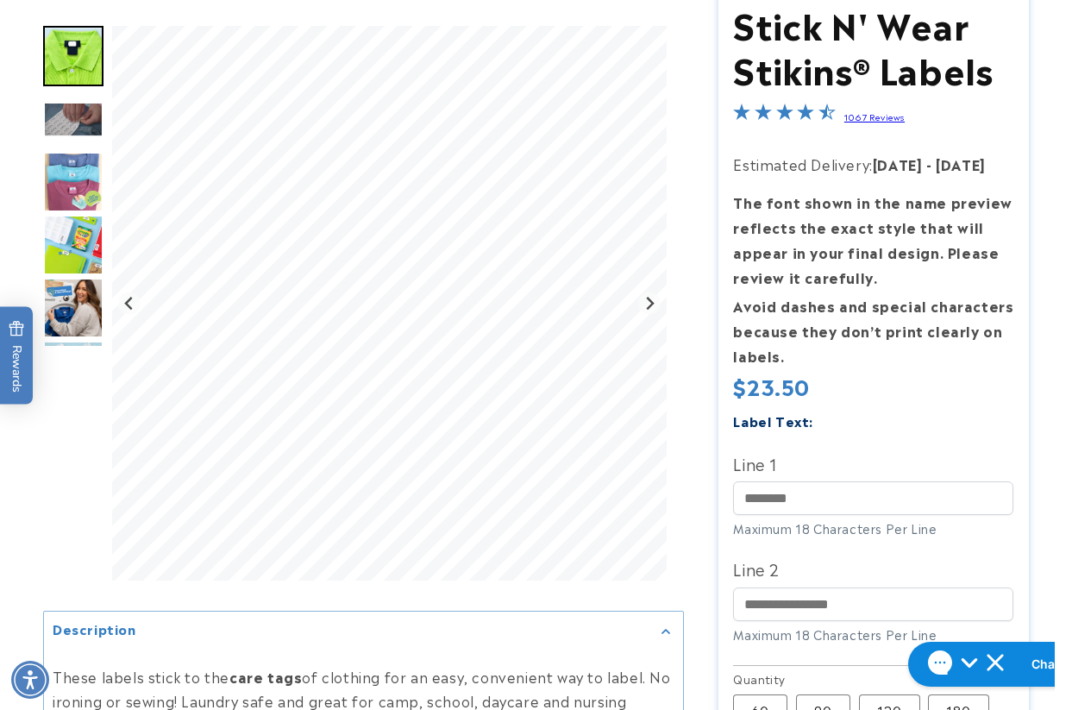
click at [1040, 504] on div at bounding box center [536, 559] width 1072 height 1149
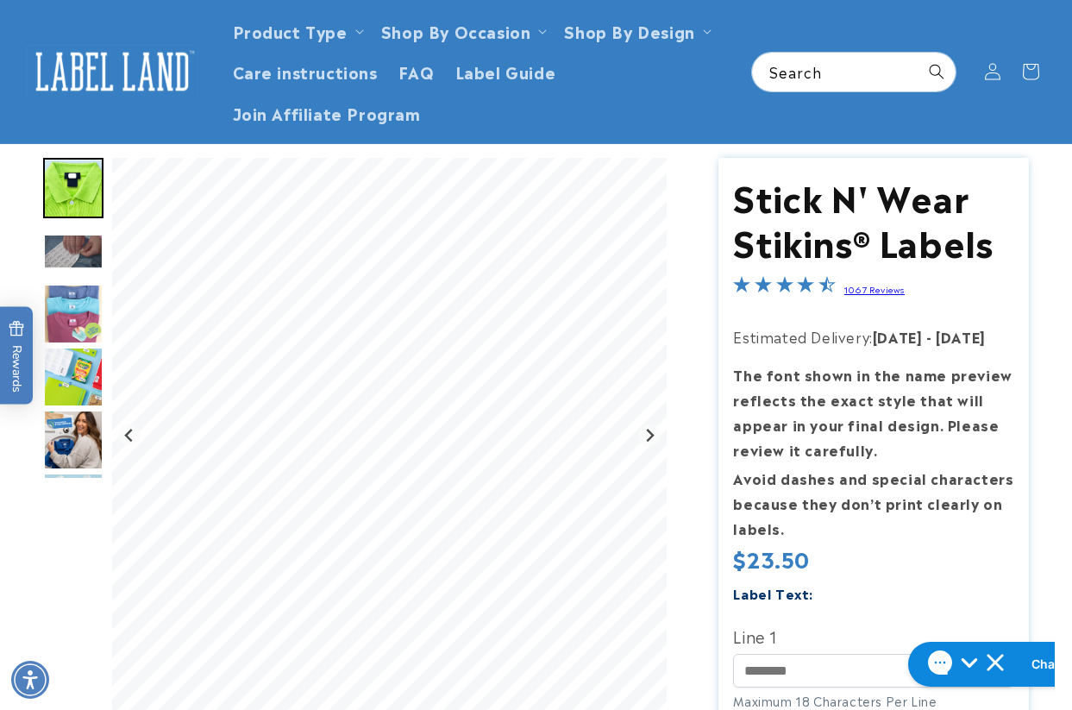
scroll to position [345, 0]
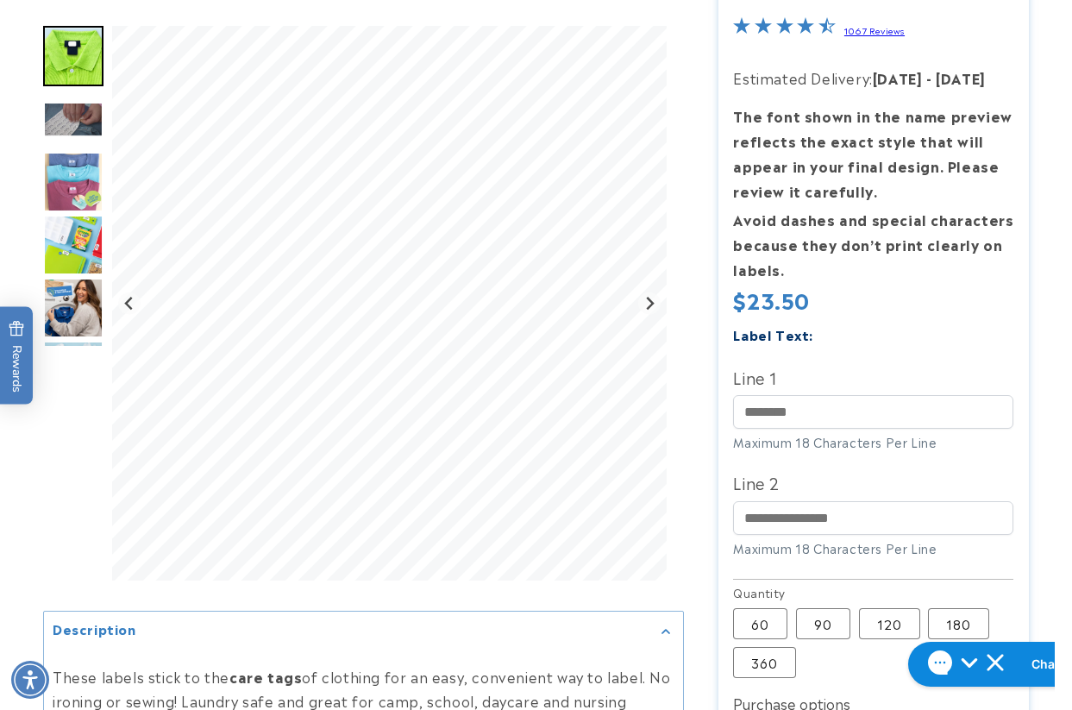
click at [1051, 290] on div at bounding box center [536, 473] width 1072 height 1149
click at [1037, 316] on div at bounding box center [536, 473] width 1072 height 1149
click at [1054, 345] on div at bounding box center [536, 473] width 1072 height 1149
click at [846, 408] on input "Line 1" at bounding box center [873, 412] width 280 height 34
paste input "*********"
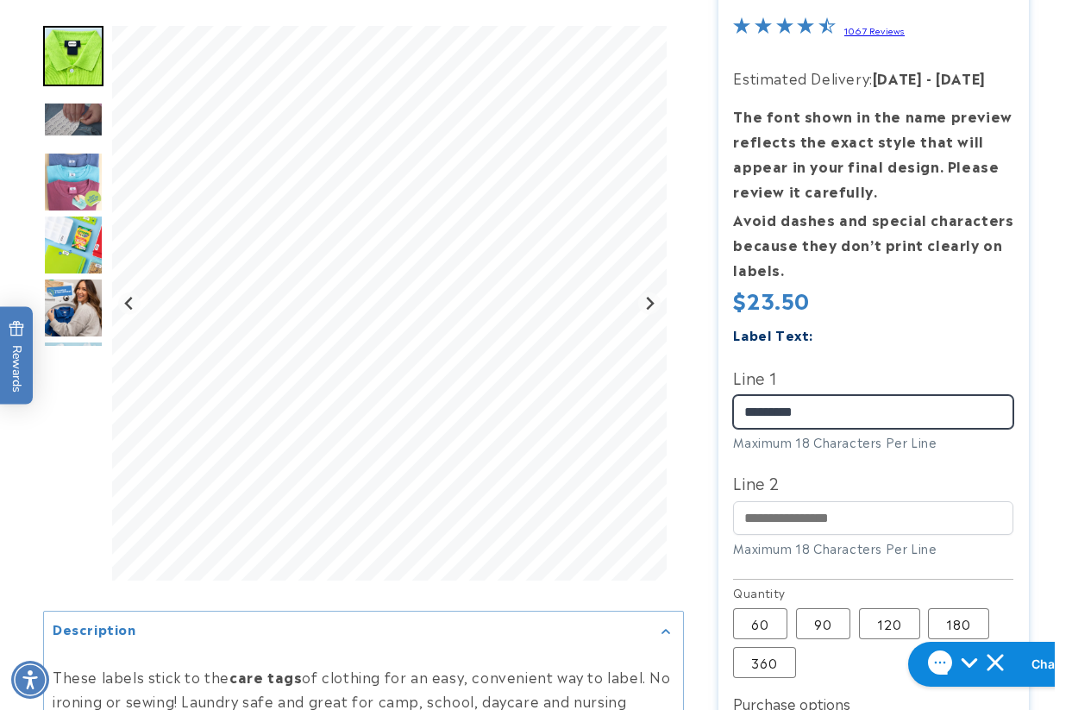
type input "*********"
click at [1042, 503] on div at bounding box center [536, 473] width 1072 height 1149
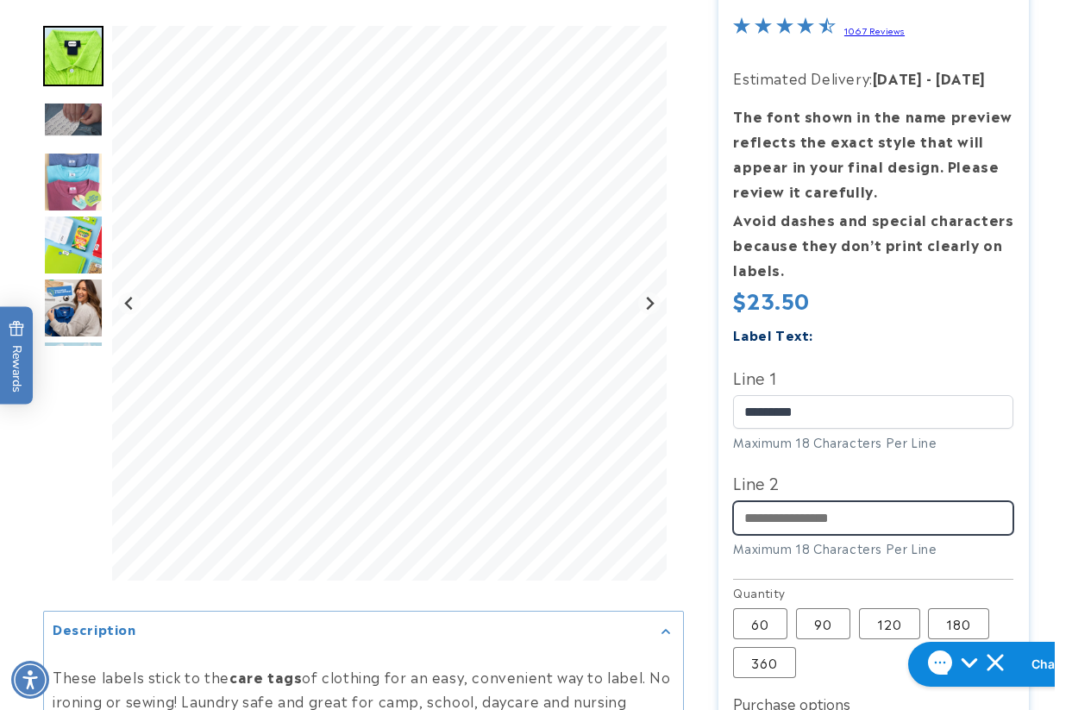
click at [833, 504] on input "Line 2" at bounding box center [873, 518] width 280 height 34
paste input "**********"
click at [768, 518] on input "**********" at bounding box center [873, 518] width 280 height 34
click at [795, 516] on input "**********" at bounding box center [873, 518] width 280 height 34
type input "**********"
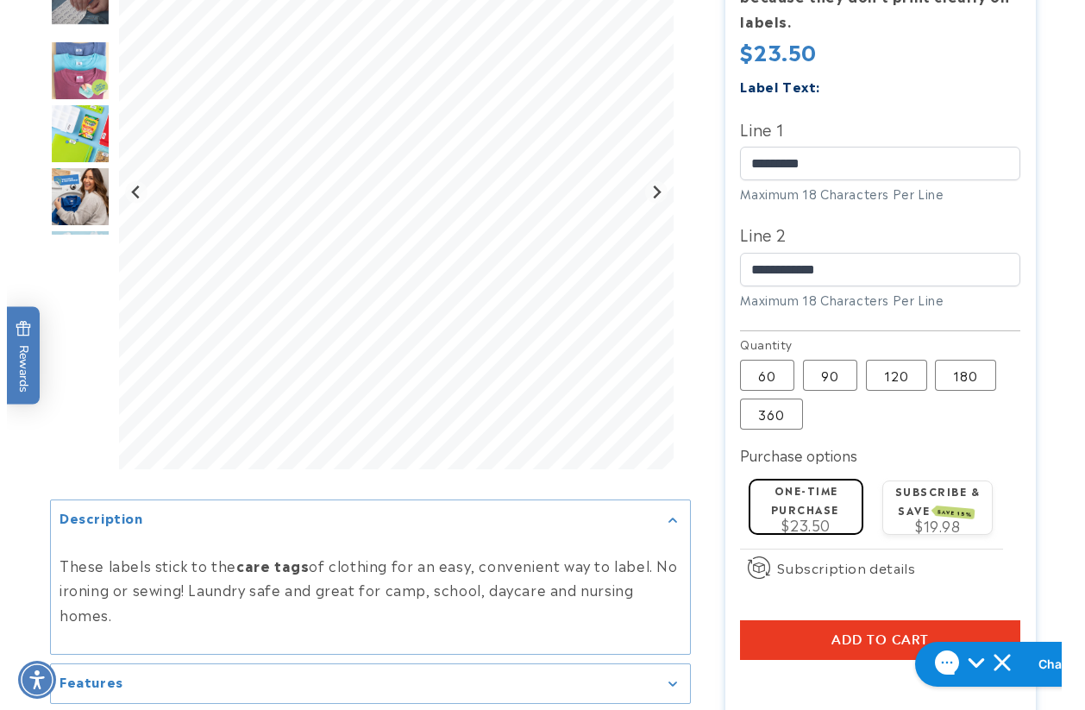
scroll to position [604, 0]
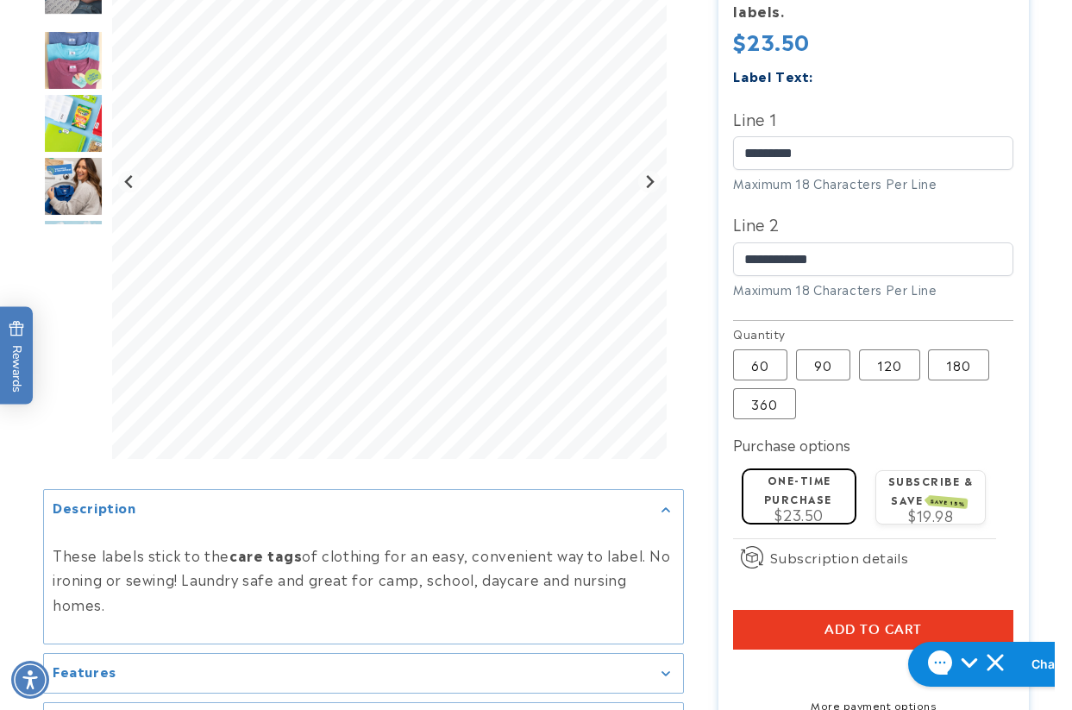
click at [947, 380] on label "180 Variant sold out or unavailable" at bounding box center [958, 364] width 61 height 31
click at [739, 627] on button "Add to cart" at bounding box center [873, 630] width 280 height 40
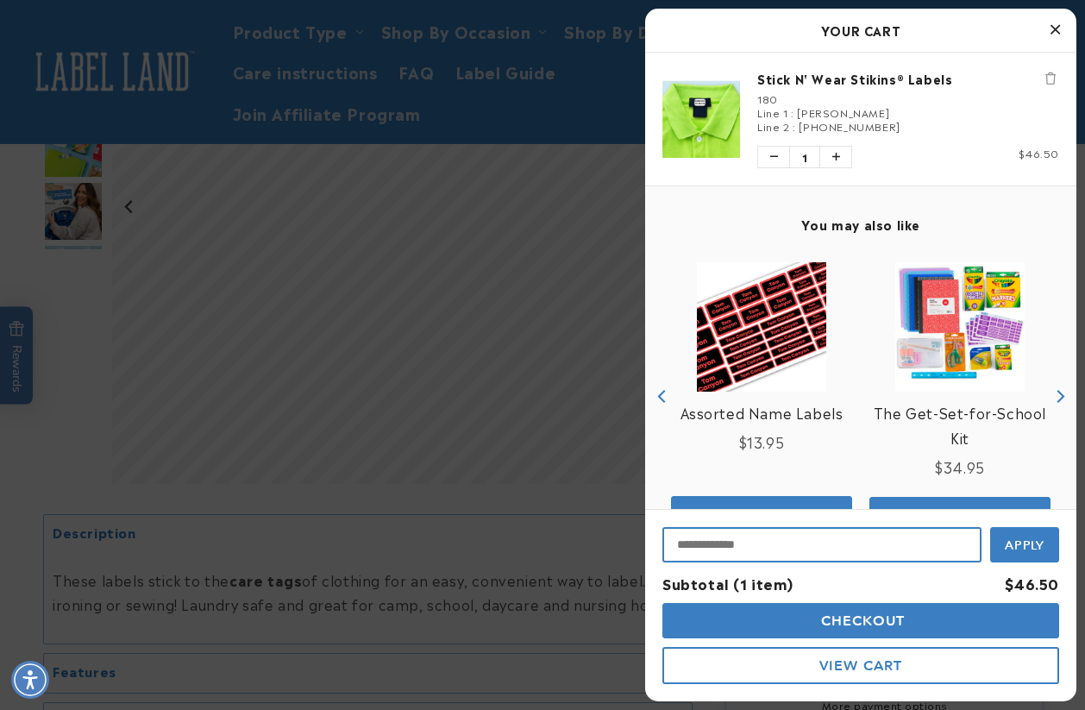
click at [748, 552] on input "Input Discount" at bounding box center [821, 544] width 319 height 35
type input "********"
click at [990, 523] on button "Apply" at bounding box center [1024, 542] width 69 height 39
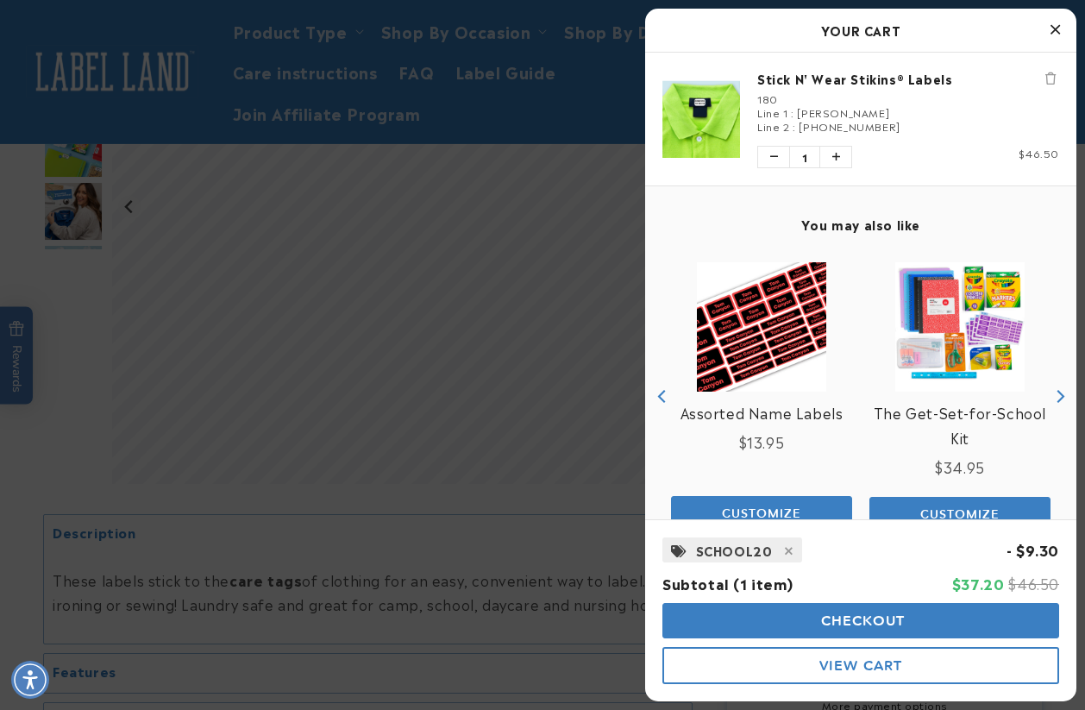
drag, startPoint x: 773, startPoint y: 619, endPoint x: 748, endPoint y: 608, distance: 27.4
click at [773, 619] on button "Checkout" at bounding box center [860, 620] width 397 height 35
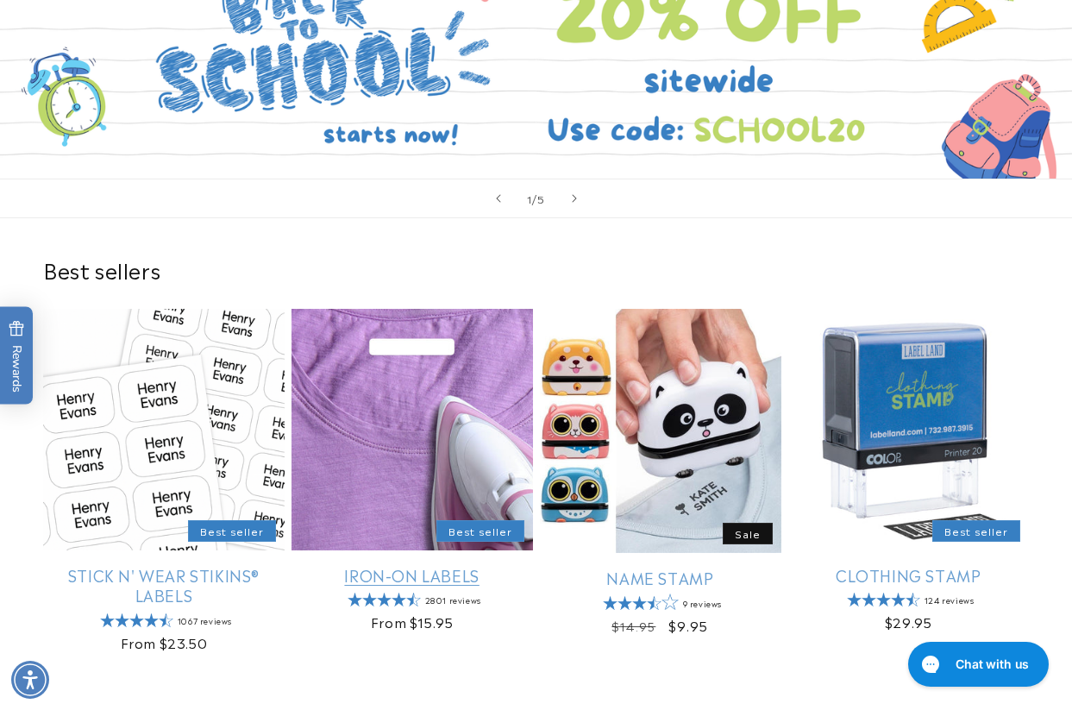
scroll to position [345, 0]
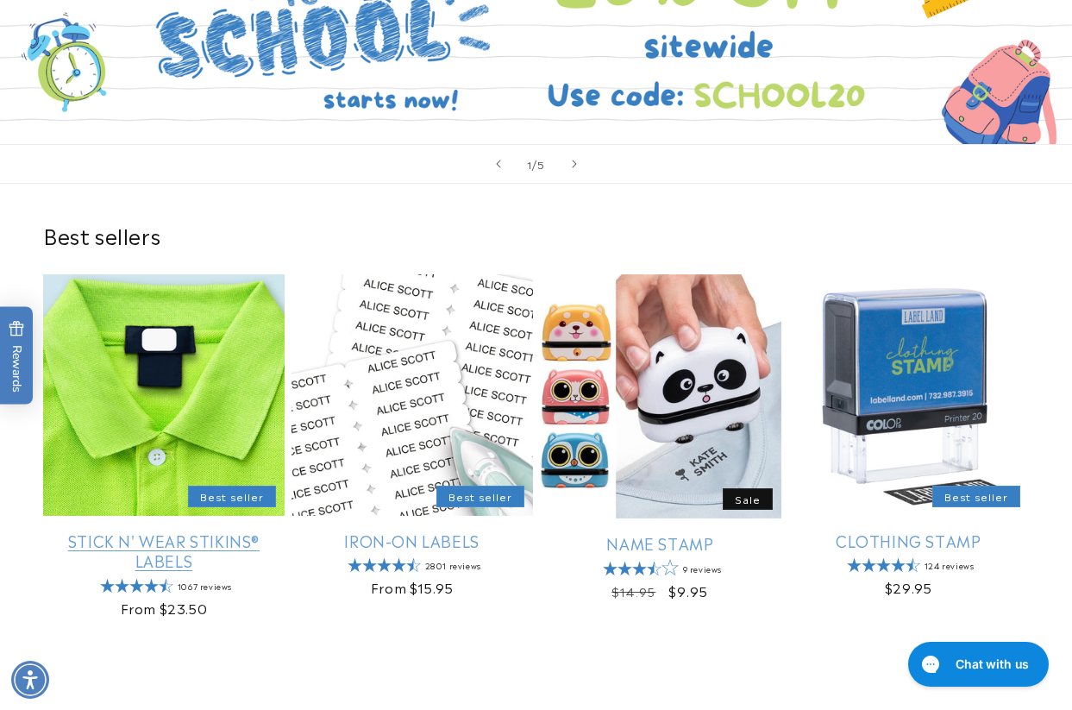
click at [130, 530] on link "Stick N' Wear Stikins® Labels" at bounding box center [163, 550] width 241 height 41
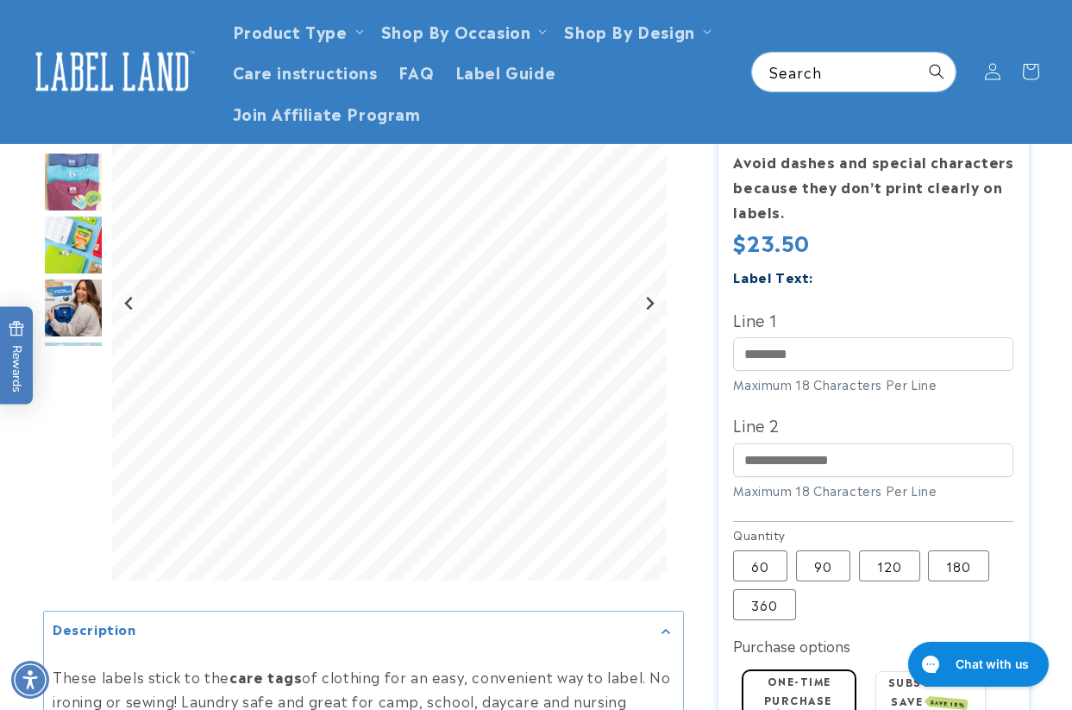
scroll to position [297, 0]
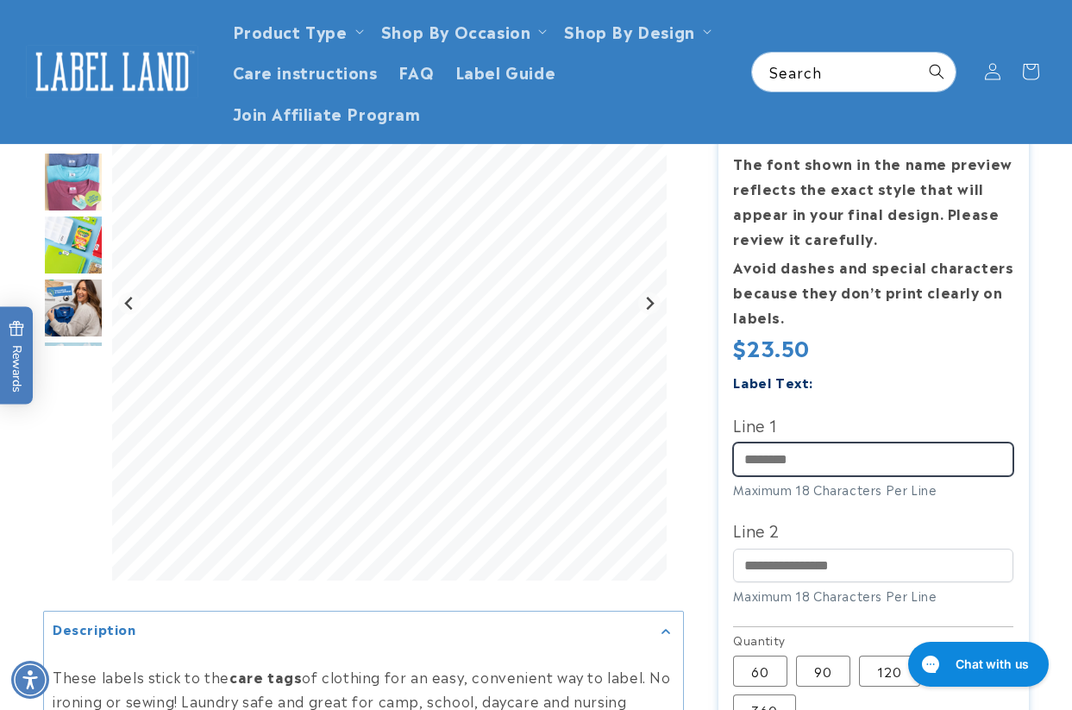
click at [787, 457] on input "Line 1" at bounding box center [873, 459] width 280 height 34
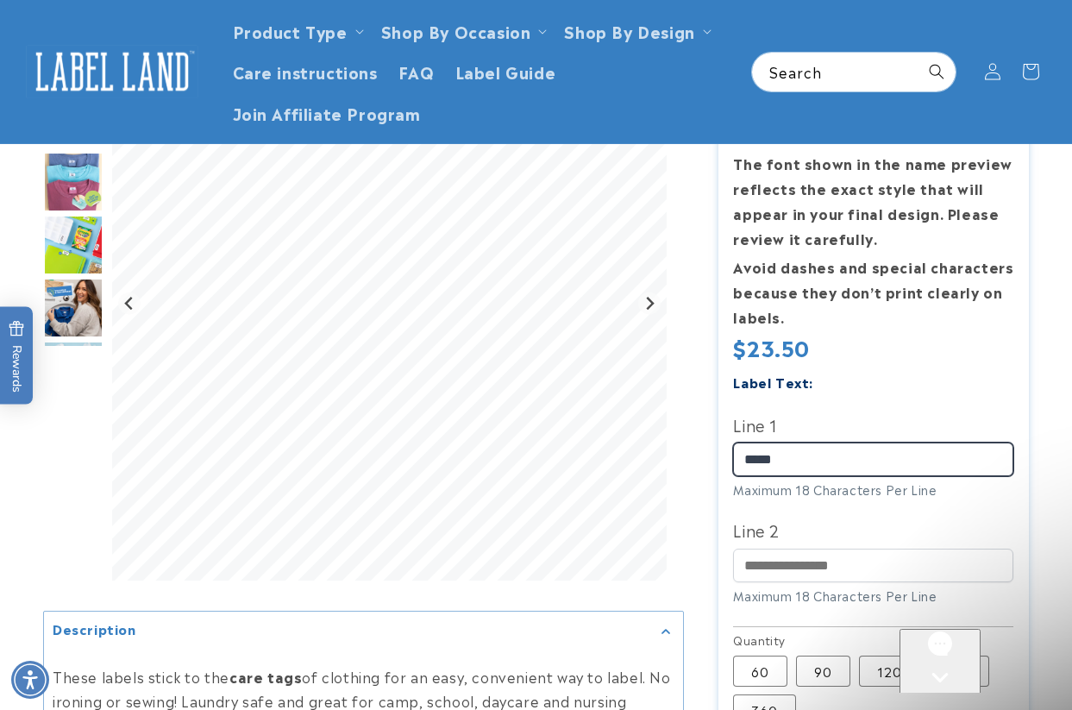
scroll to position [0, 0]
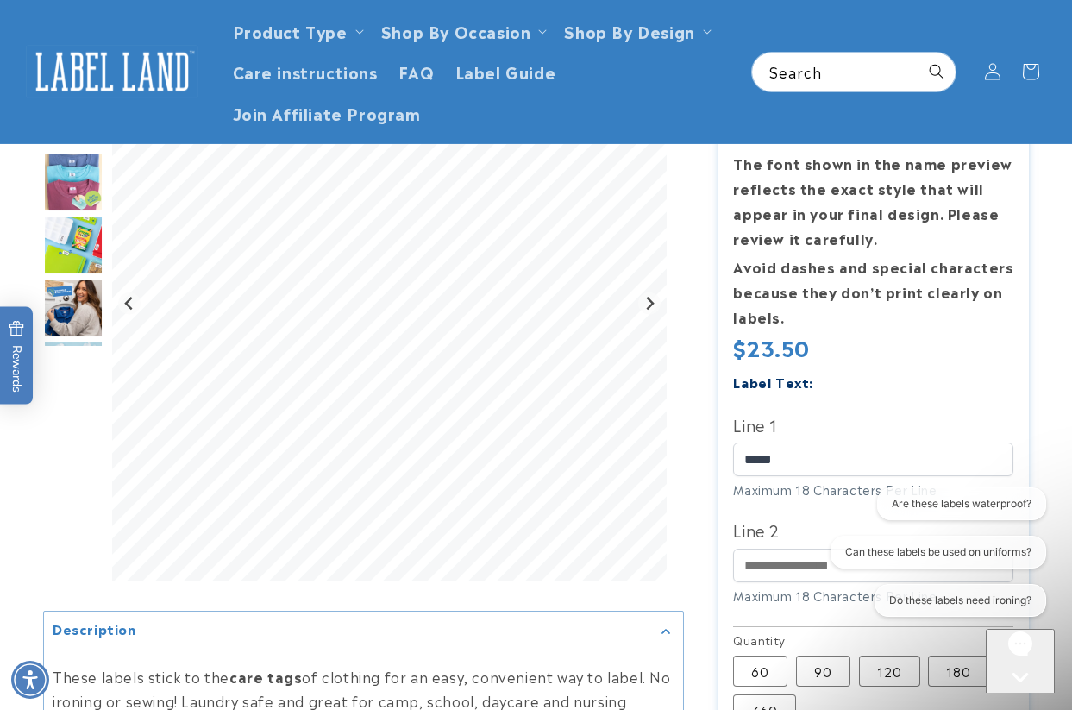
drag, startPoint x: 1010, startPoint y: 664, endPoint x: 985, endPoint y: 632, distance: 40.5
click at [1010, 698] on div "Gorgias live chat" at bounding box center [1019, 709] width 55 height 22
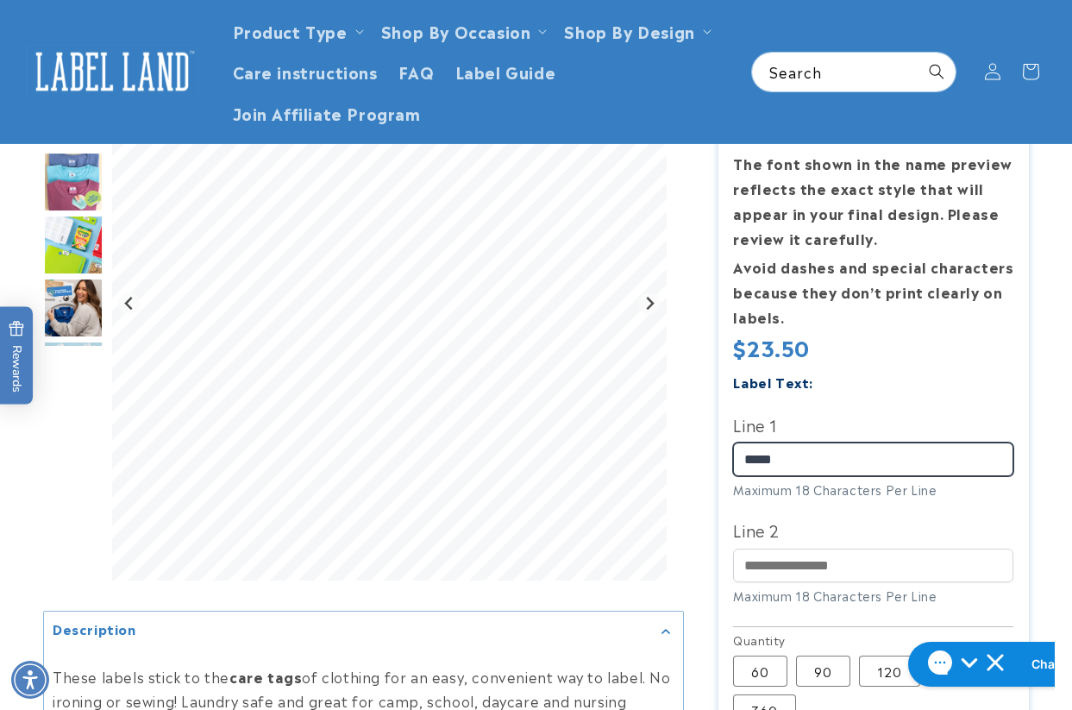
click at [865, 459] on input "****" at bounding box center [873, 459] width 280 height 34
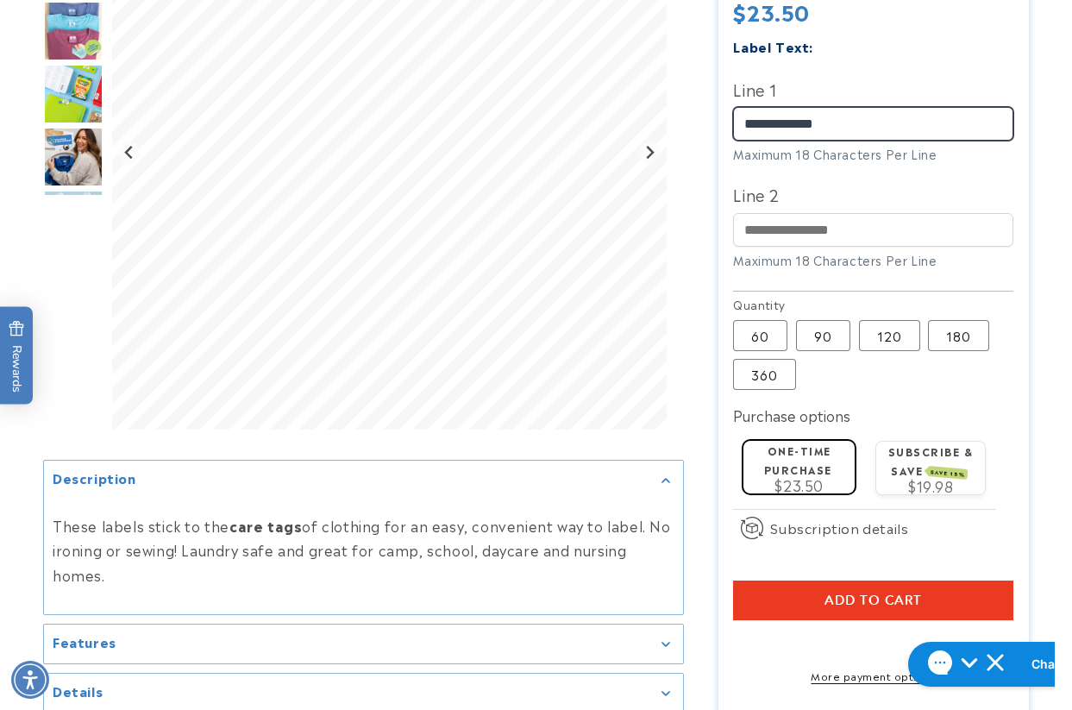
scroll to position [729, 0]
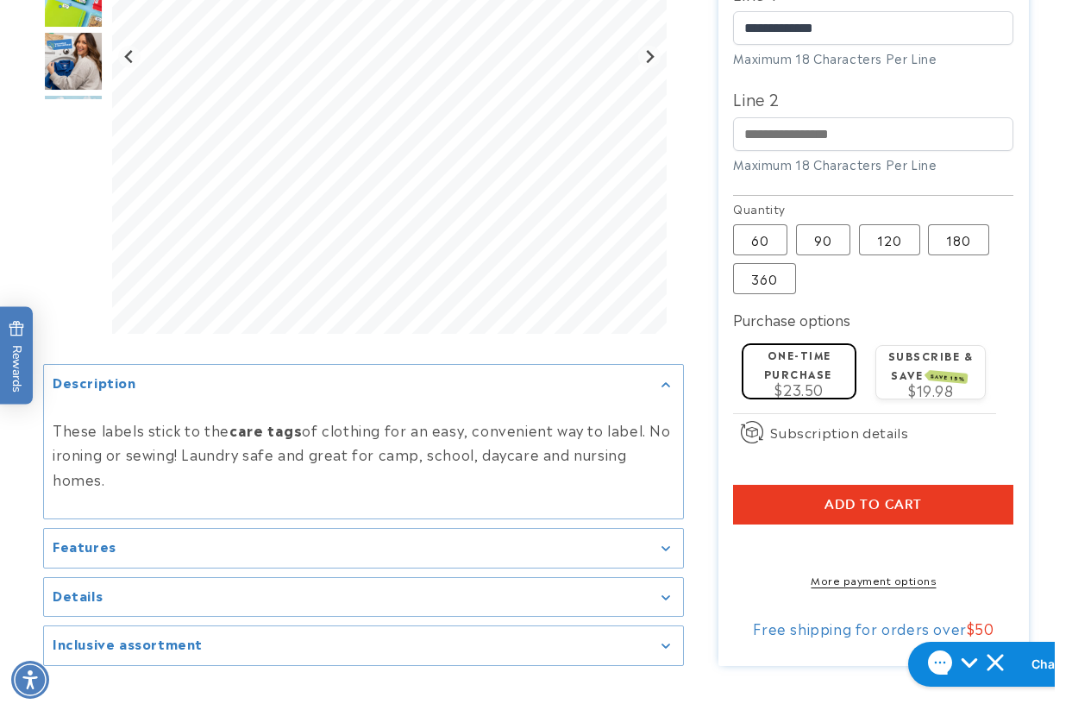
click at [785, 509] on button "Add to cart" at bounding box center [873, 505] width 280 height 40
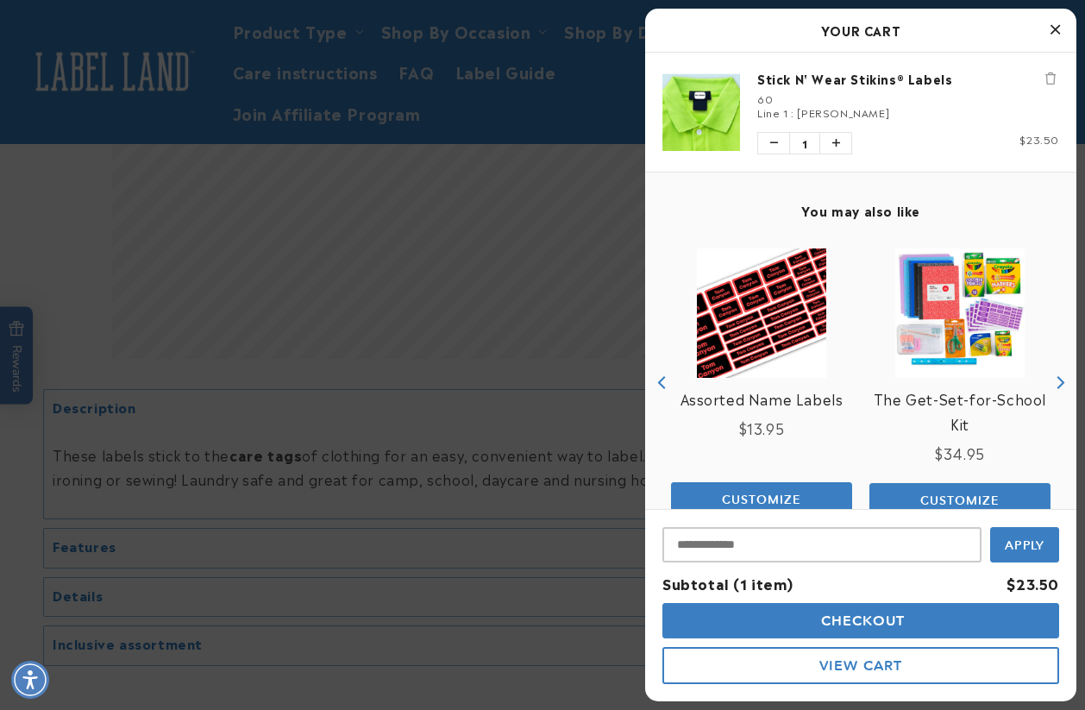
click at [615, 417] on div at bounding box center [542, 355] width 1085 height 710
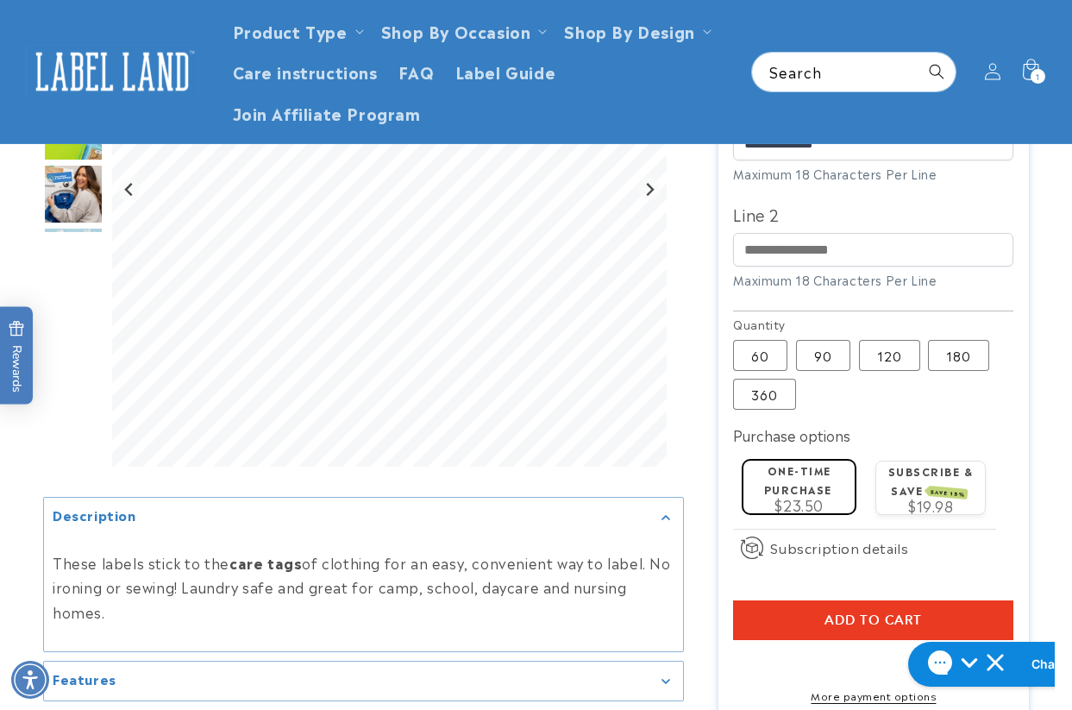
scroll to position [470, 0]
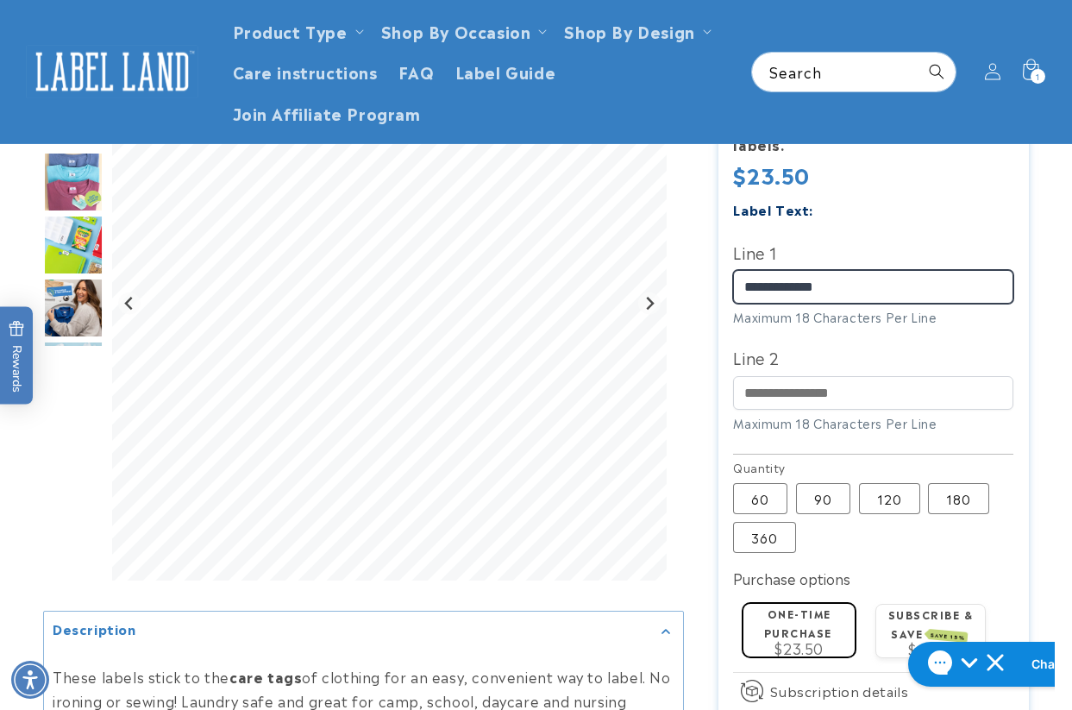
click at [765, 290] on input "**********" at bounding box center [873, 287] width 280 height 34
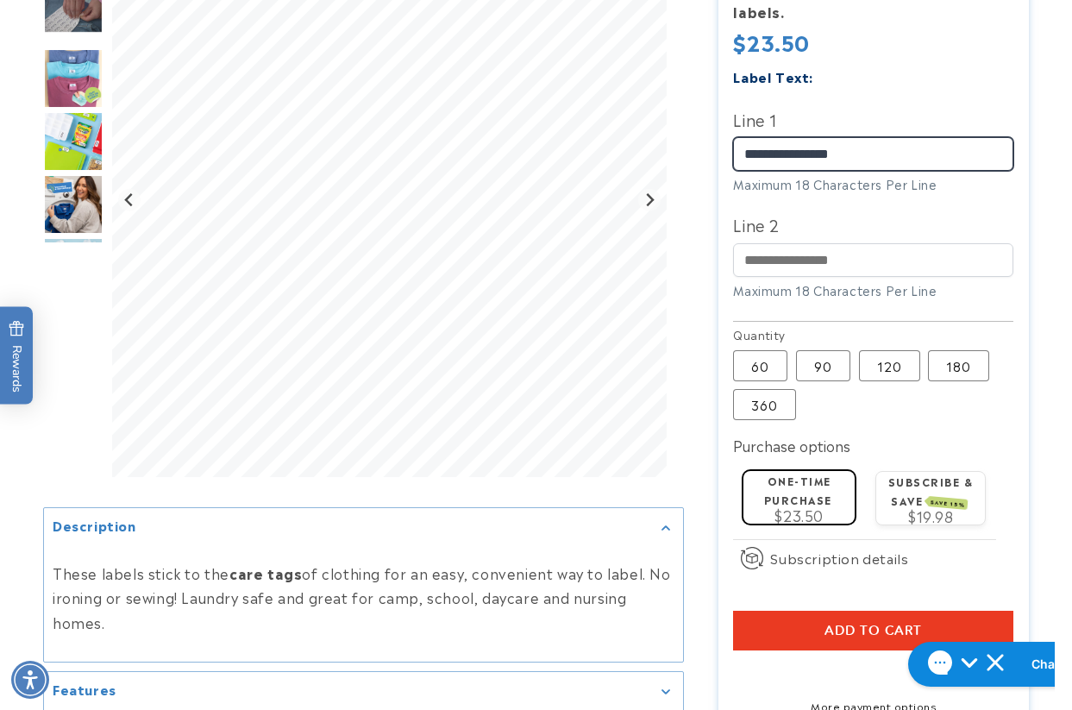
scroll to position [729, 0]
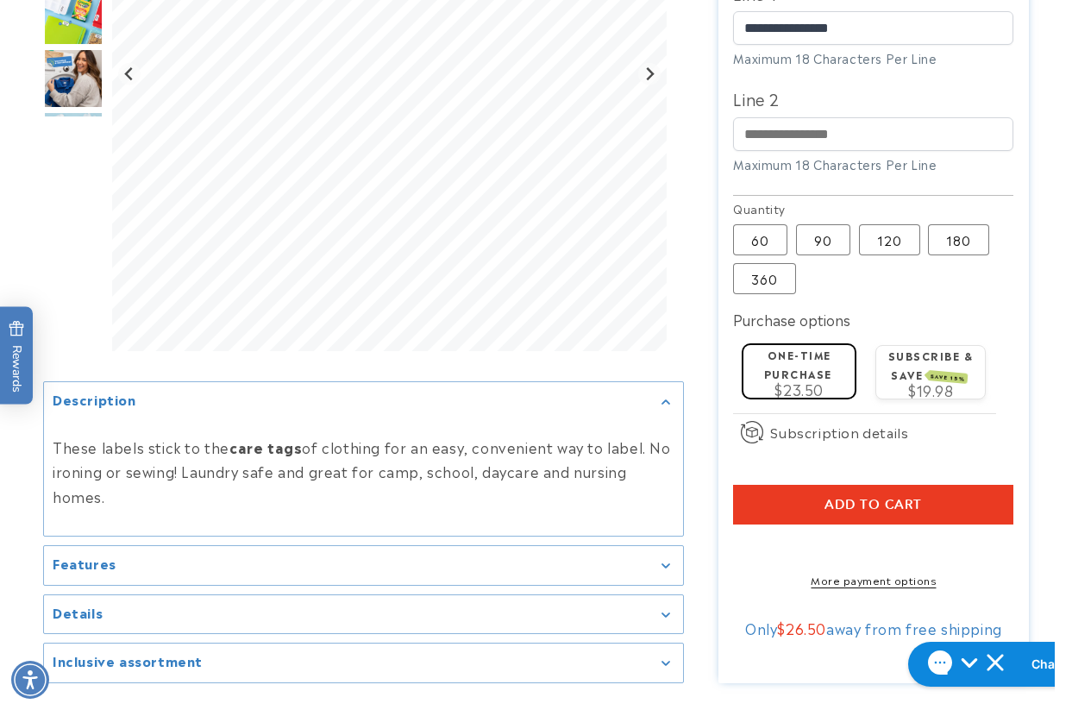
click at [794, 518] on button "Add to cart" at bounding box center [873, 505] width 280 height 40
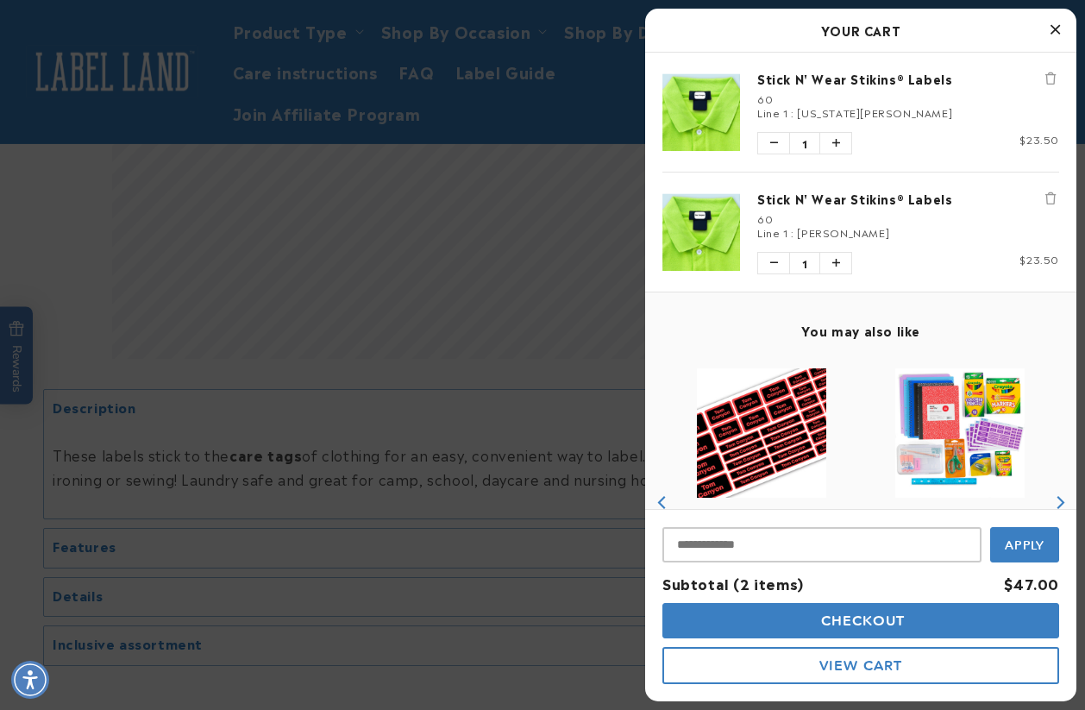
click at [516, 419] on div at bounding box center [542, 355] width 1085 height 710
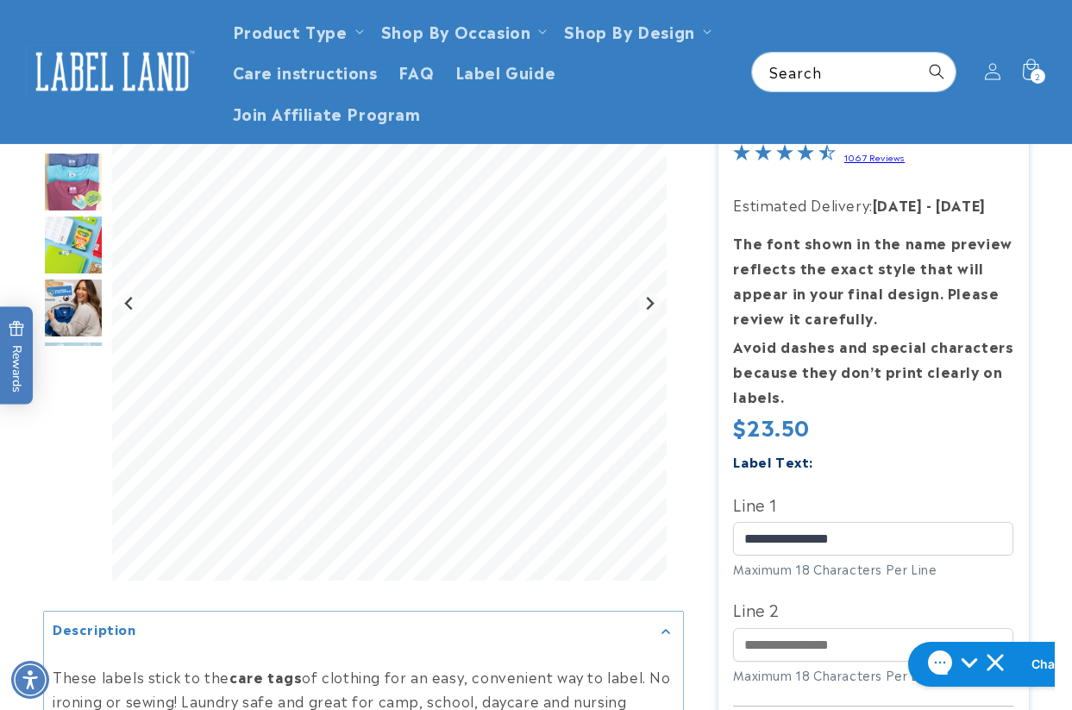
scroll to position [384, 0]
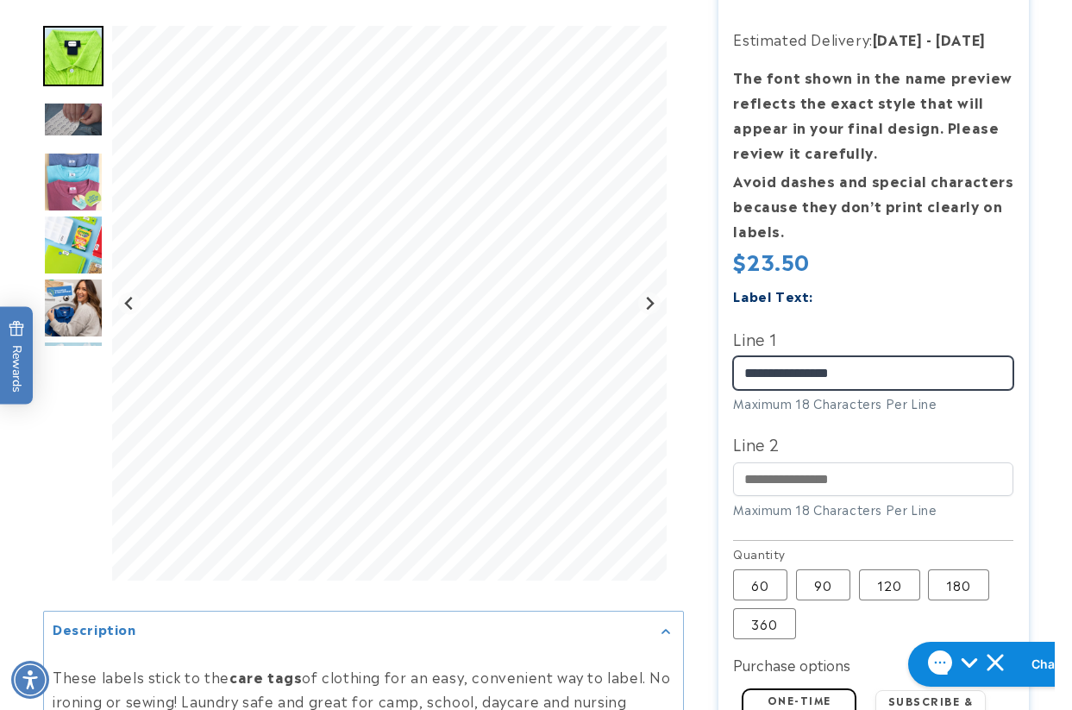
click at [779, 376] on input "**********" at bounding box center [873, 373] width 280 height 34
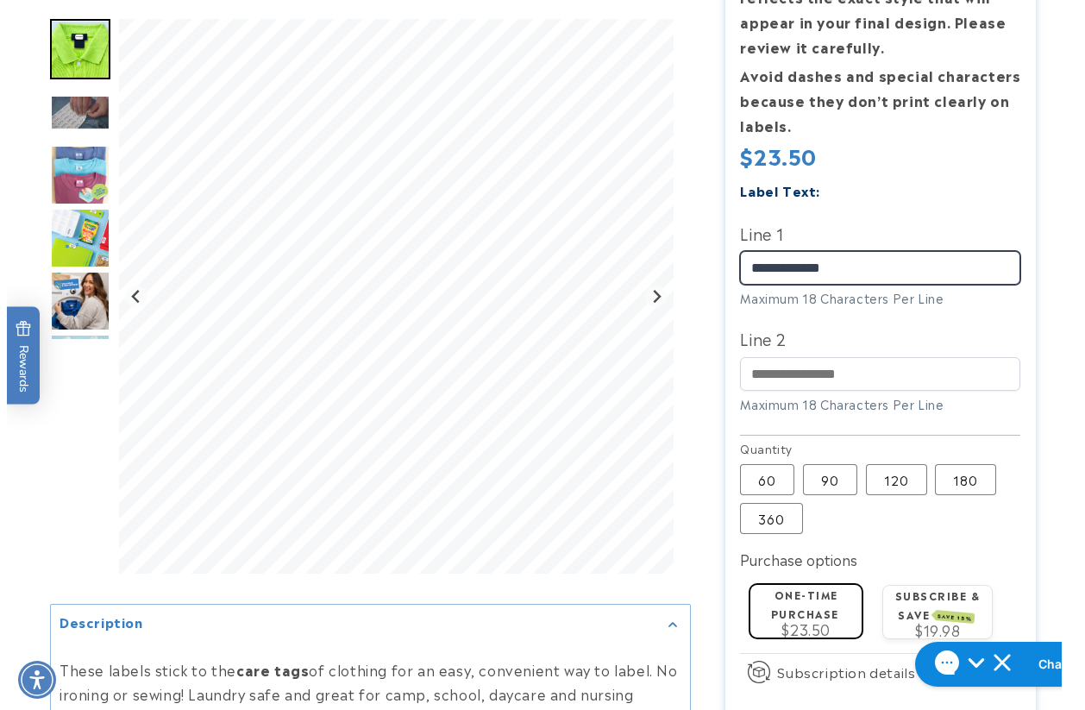
scroll to position [642, 0]
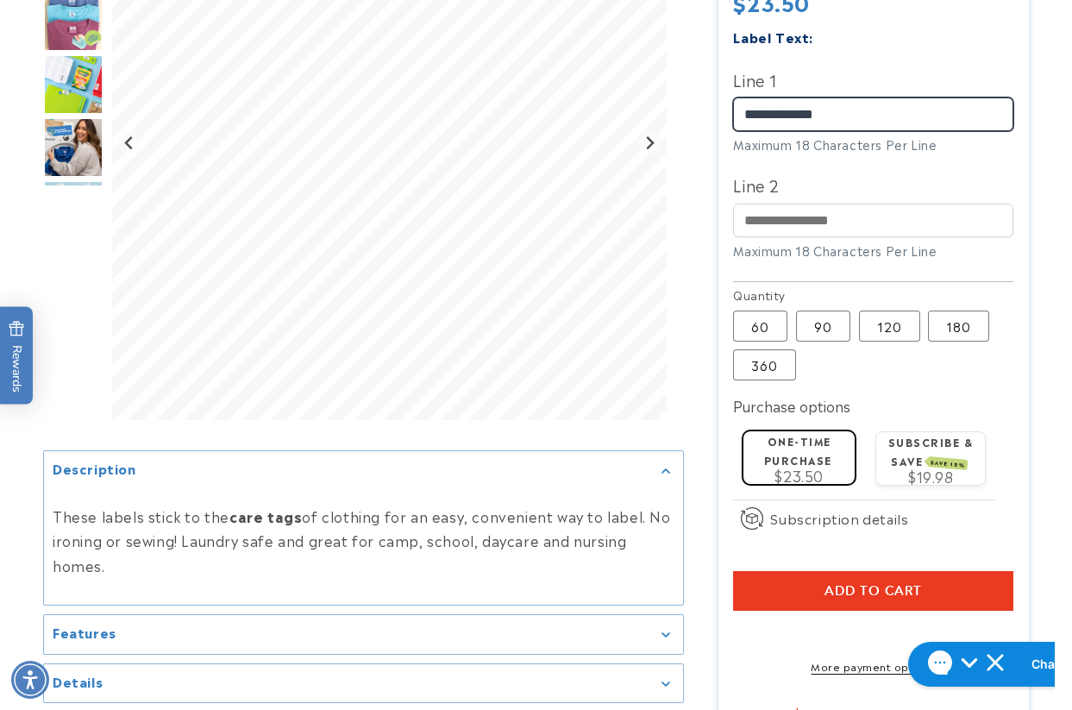
type input "**********"
click at [771, 597] on button "Add to cart" at bounding box center [873, 591] width 280 height 40
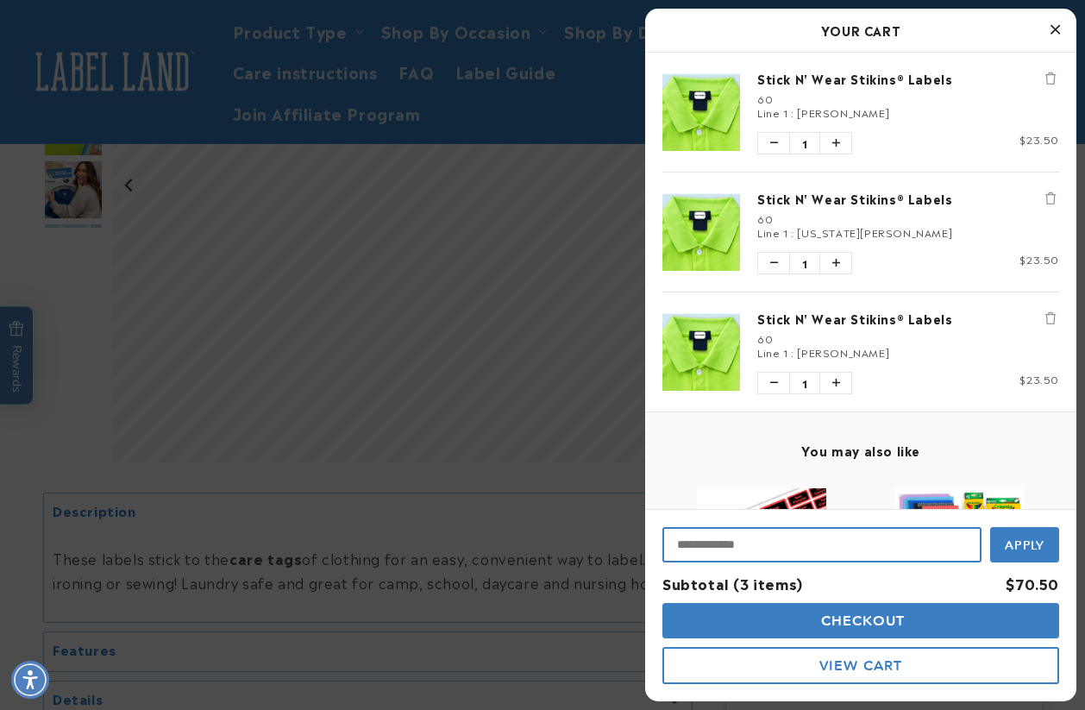
click at [748, 546] on input "Input Discount" at bounding box center [821, 544] width 319 height 35
type input "********"
click at [990, 523] on button "Apply" at bounding box center [1024, 542] width 69 height 39
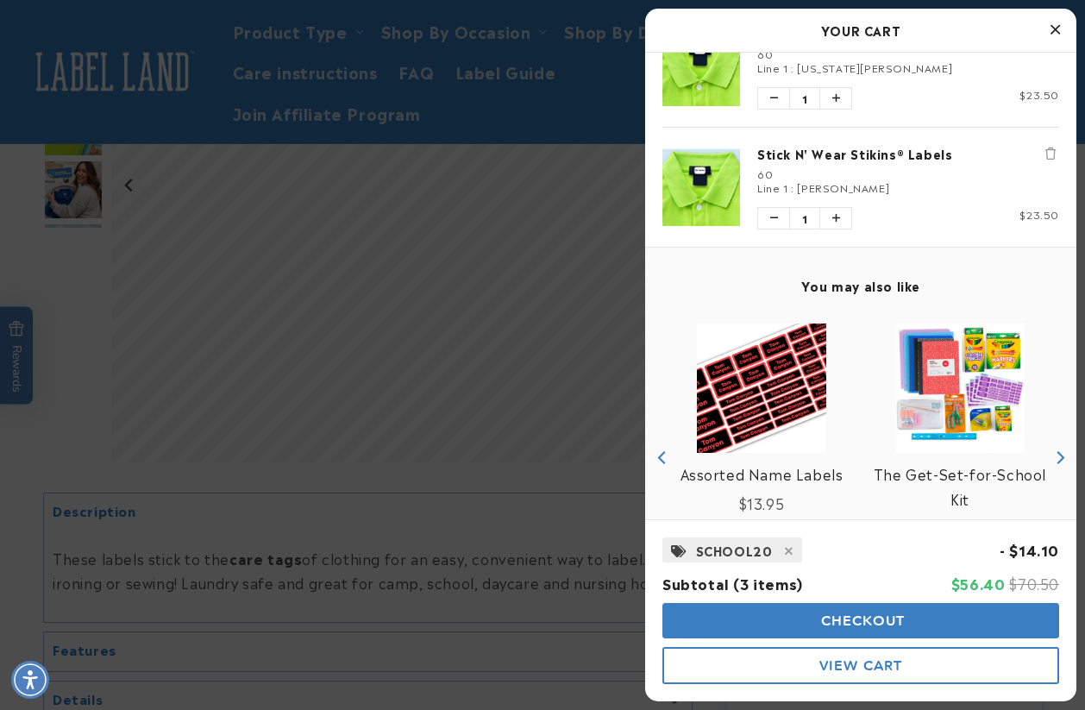
scroll to position [172, 0]
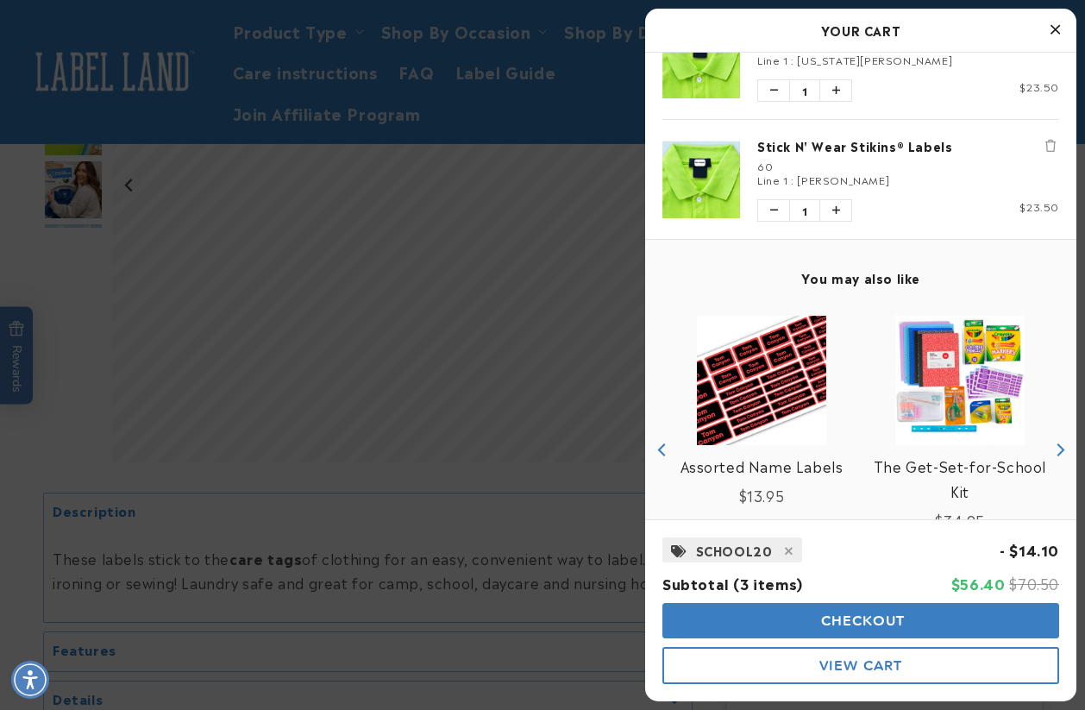
click at [842, 621] on span "Checkout" at bounding box center [861, 620] width 89 height 16
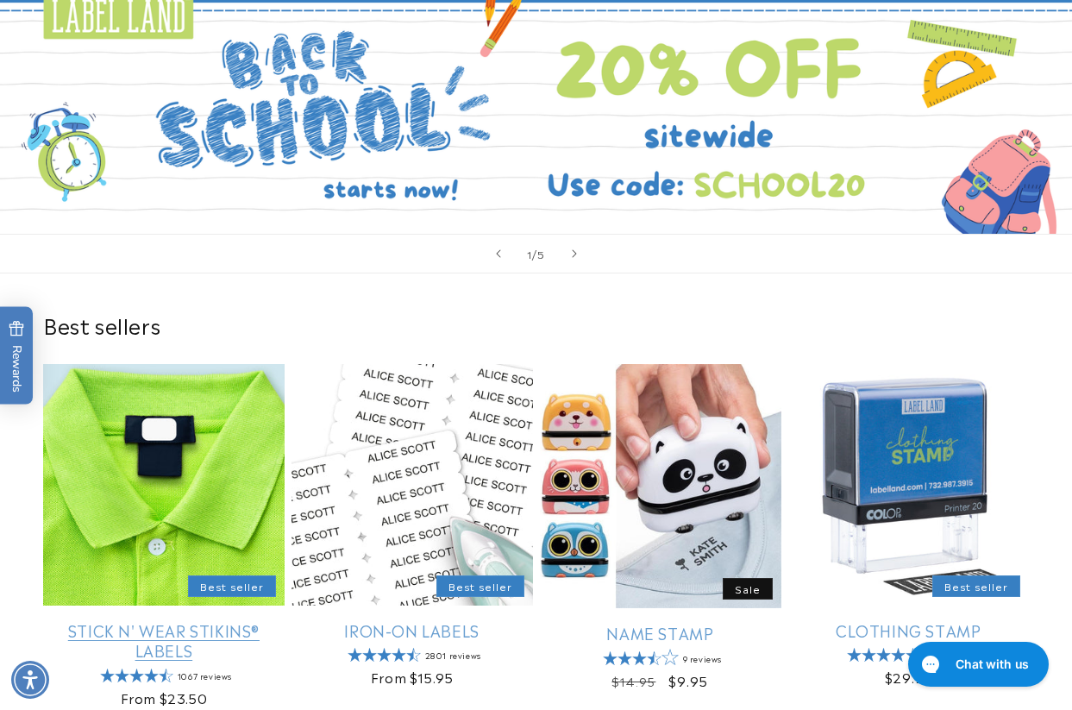
scroll to position [259, 0]
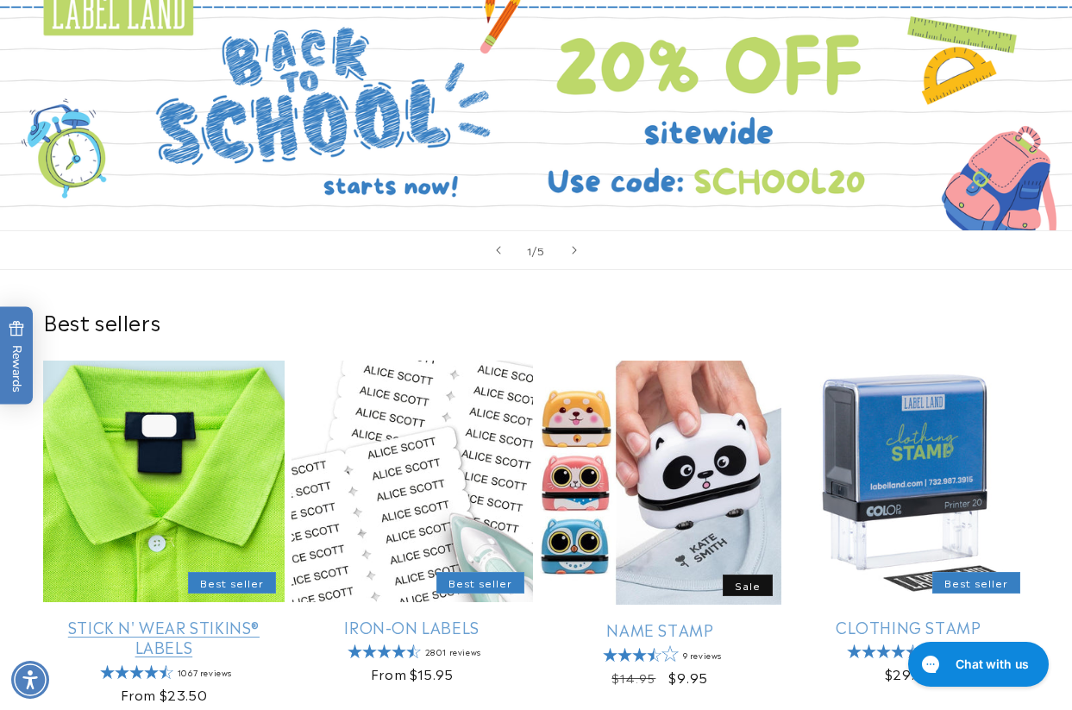
click at [237, 616] on link "Stick N' Wear Stikins® Labels" at bounding box center [163, 636] width 241 height 41
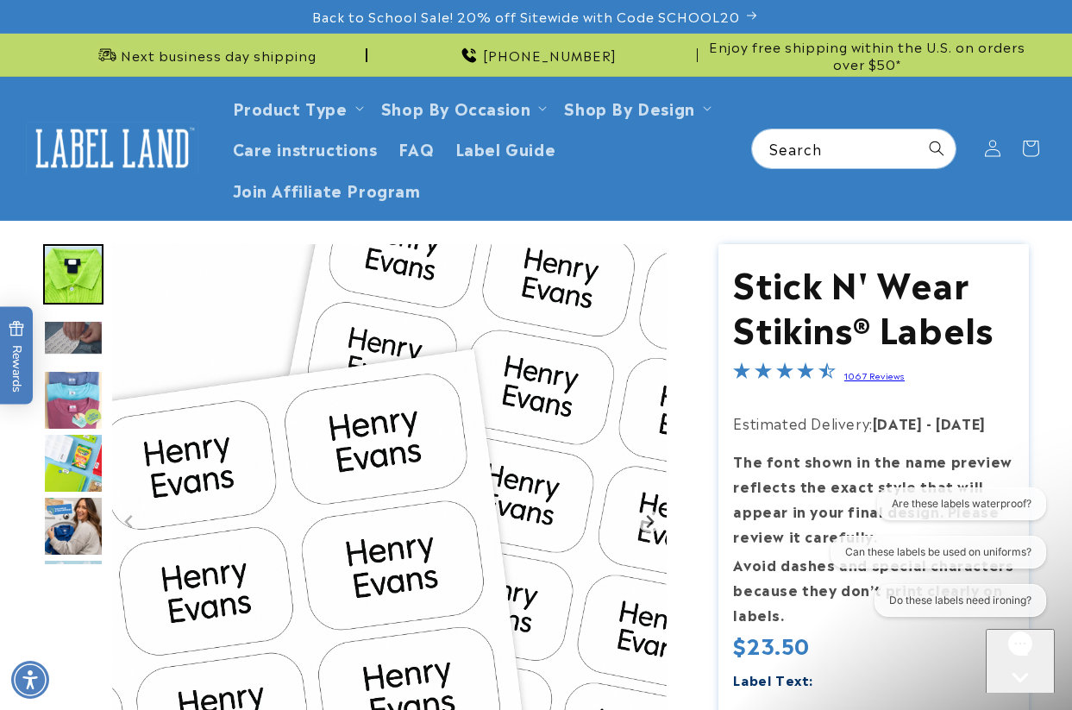
click at [1031, 698] on div "Gorgias live chat" at bounding box center [1019, 709] width 55 height 22
